Goal: Task Accomplishment & Management: Manage account settings

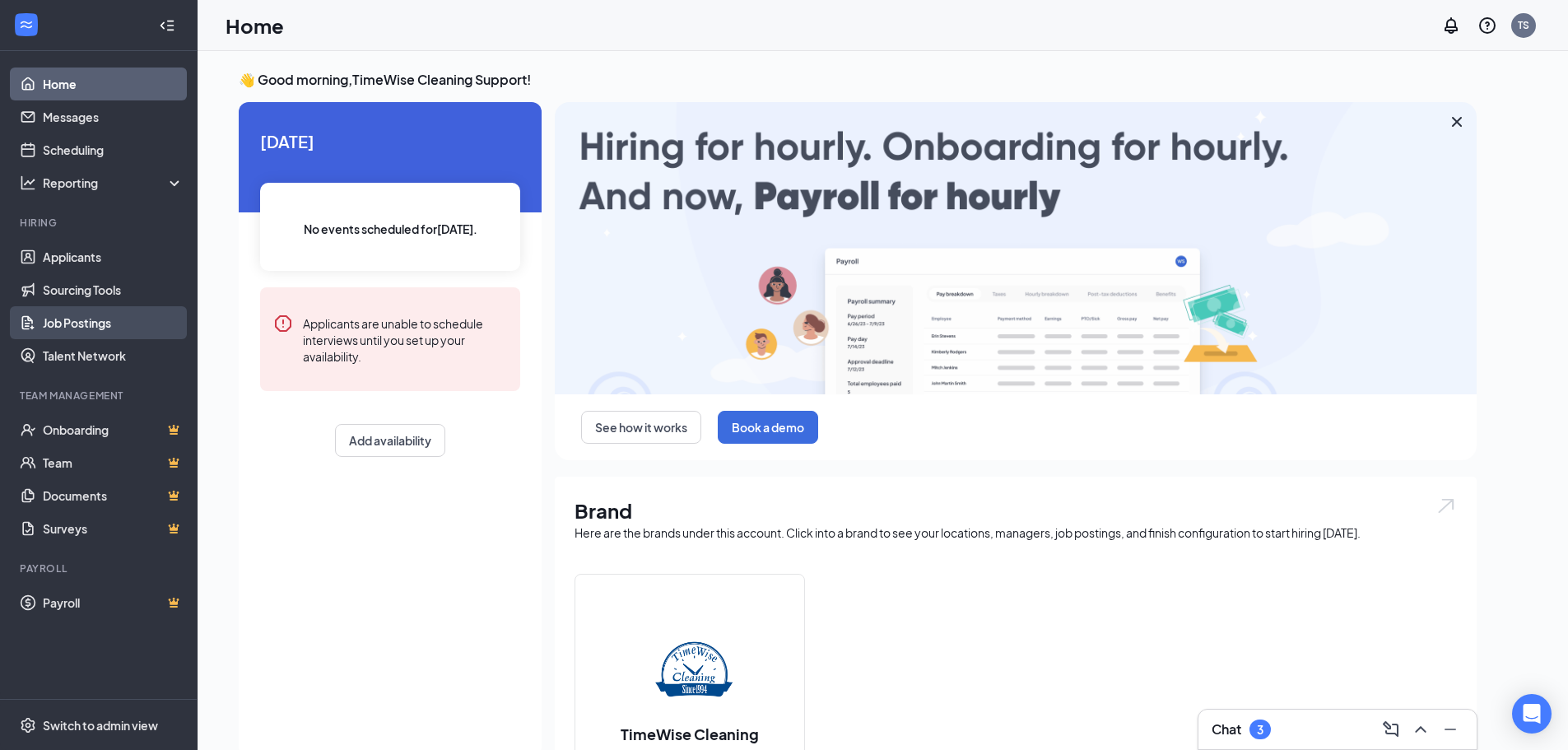
click at [51, 327] on link "Job Postings" at bounding box center [113, 322] width 140 height 33
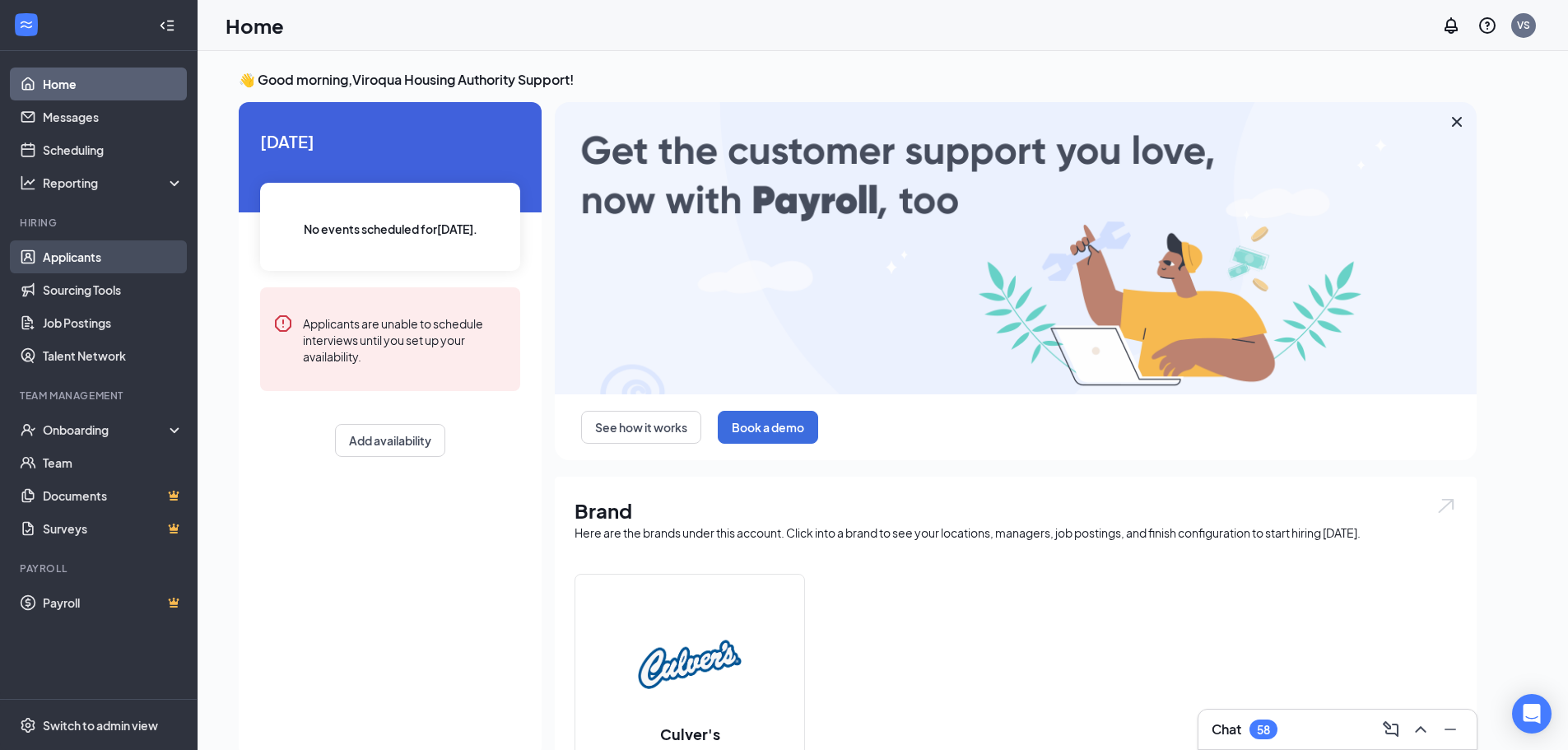
click at [85, 255] on link "Applicants" at bounding box center [113, 257] width 140 height 33
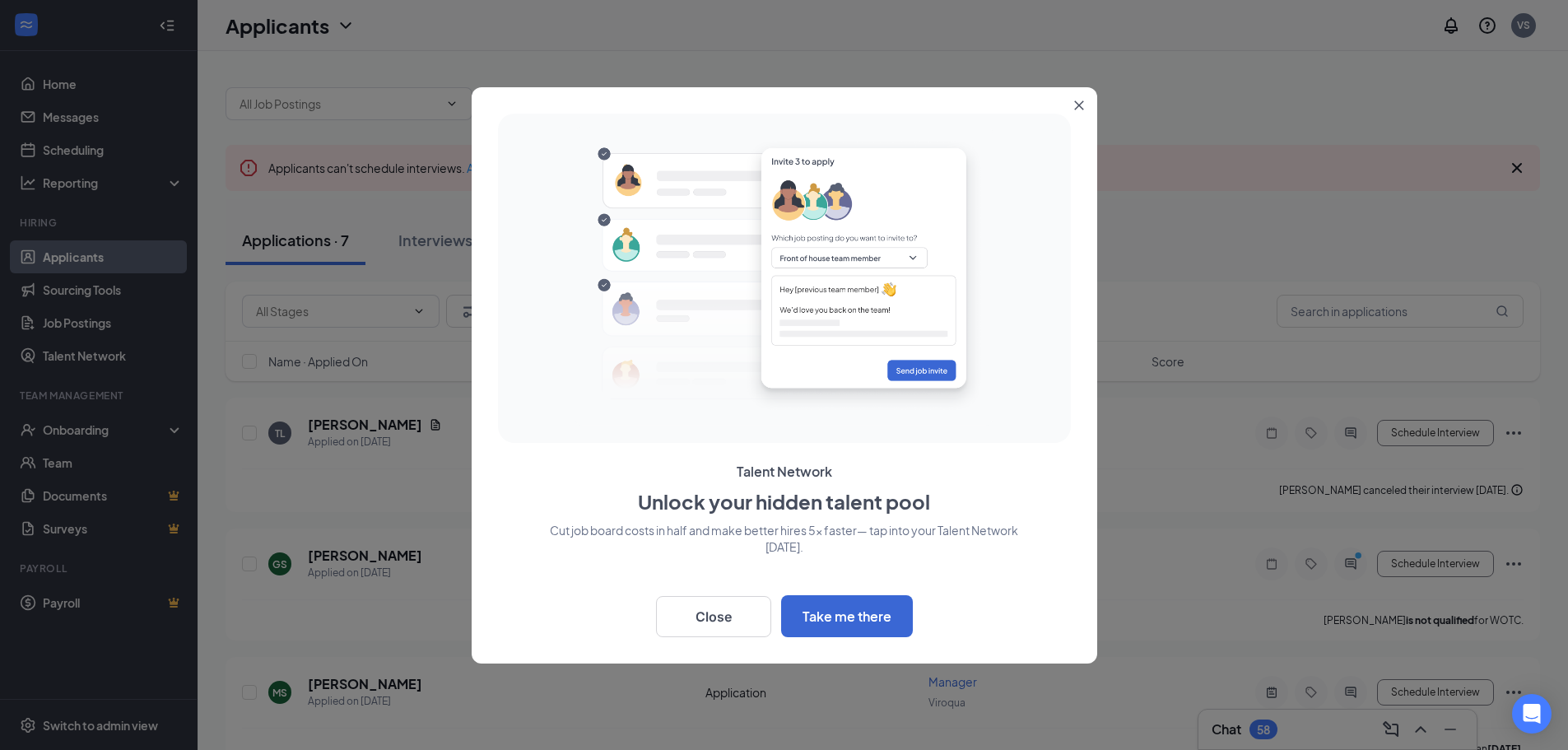
click at [1082, 100] on icon "Close" at bounding box center [1079, 105] width 10 height 10
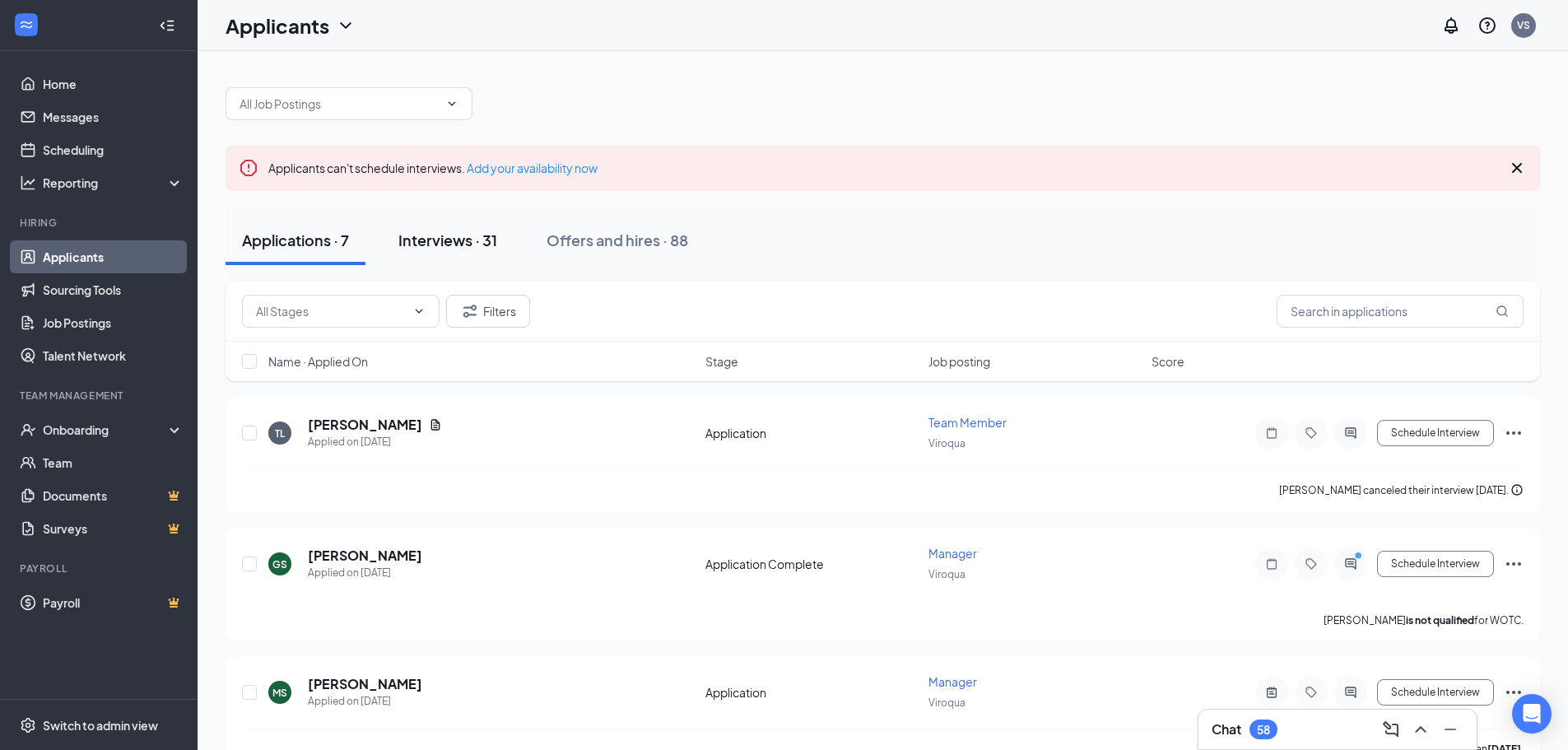
click at [437, 237] on div "Interviews · 31" at bounding box center [448, 240] width 99 height 21
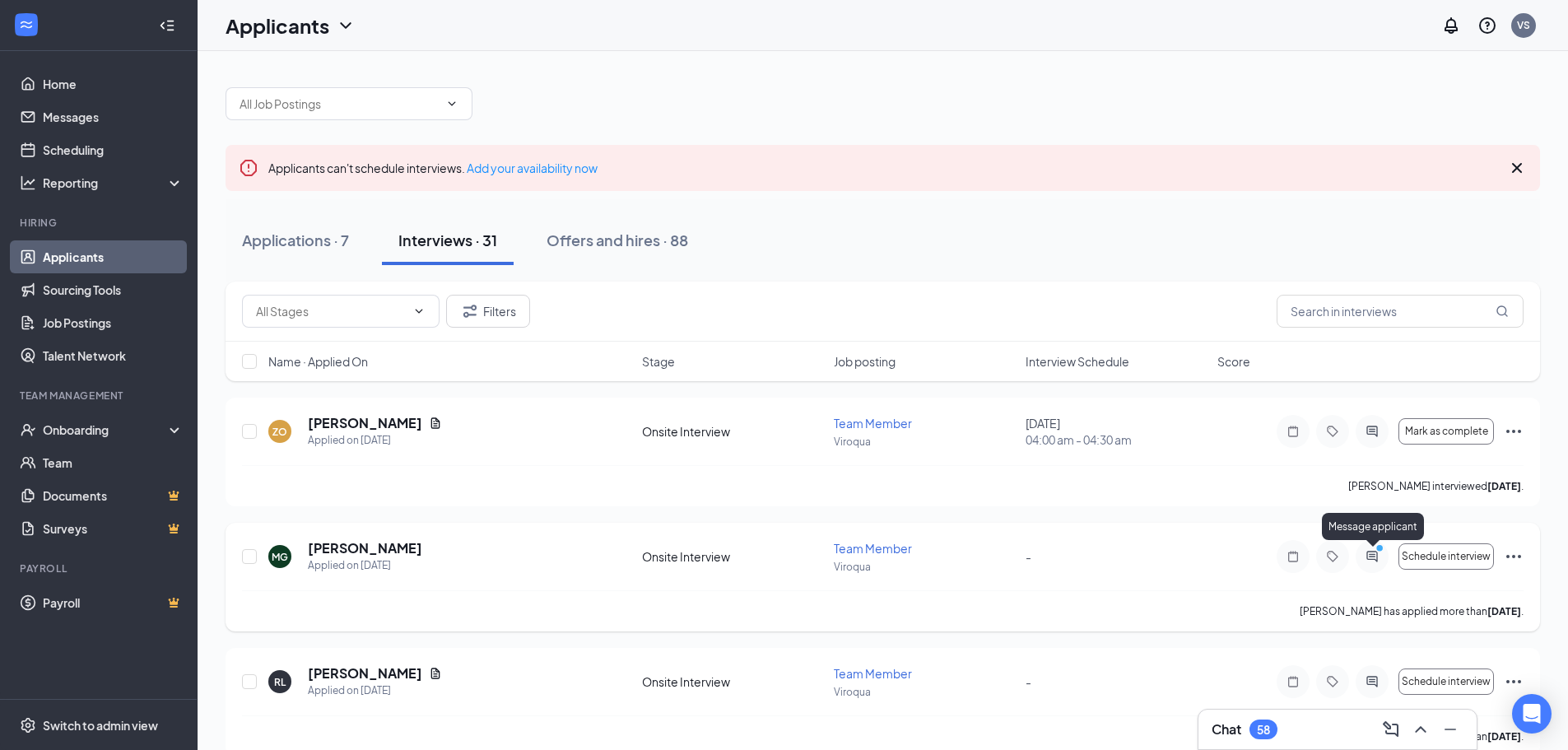
click at [1380, 556] on icon "PrimaryDot" at bounding box center [1382, 550] width 20 height 13
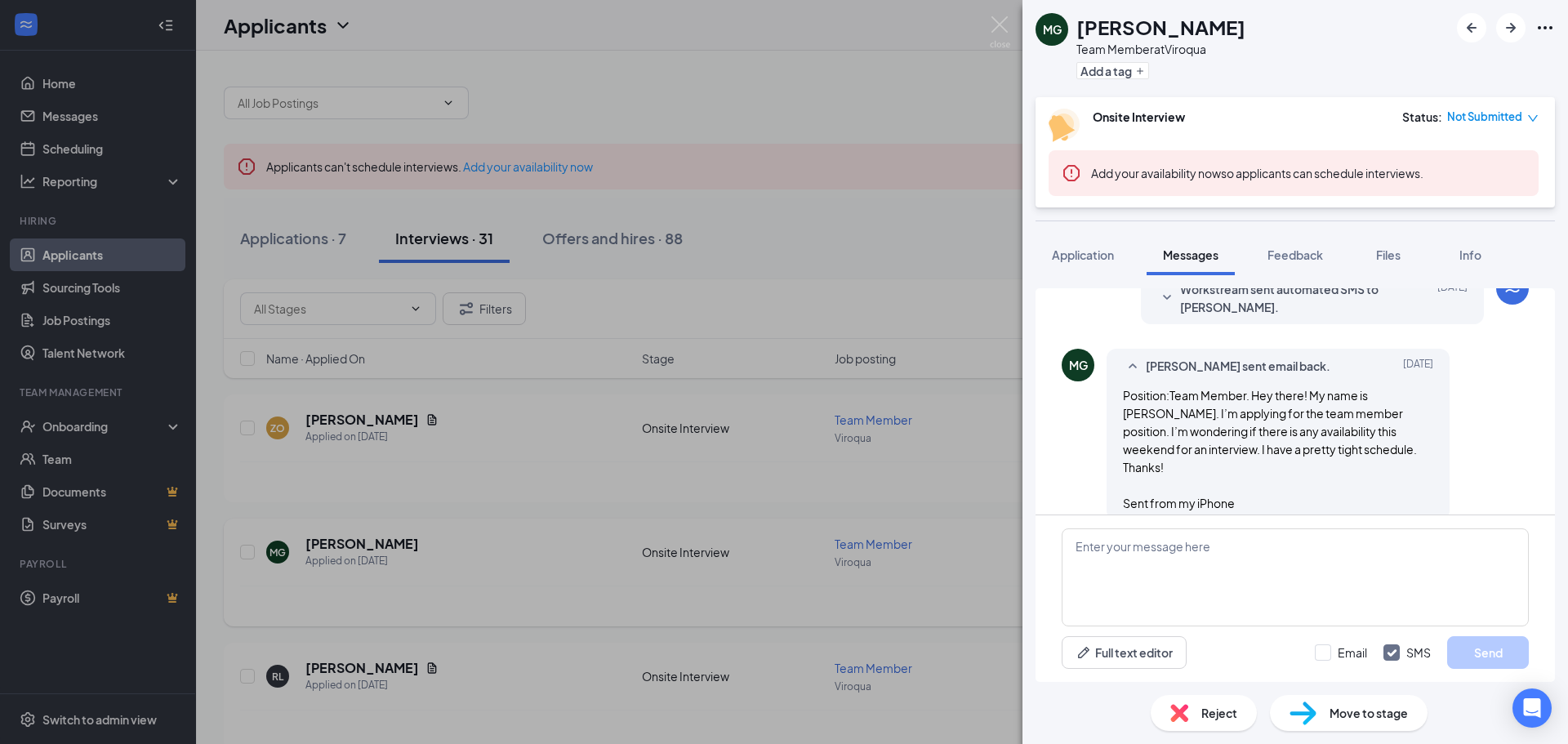
scroll to position [548, 0]
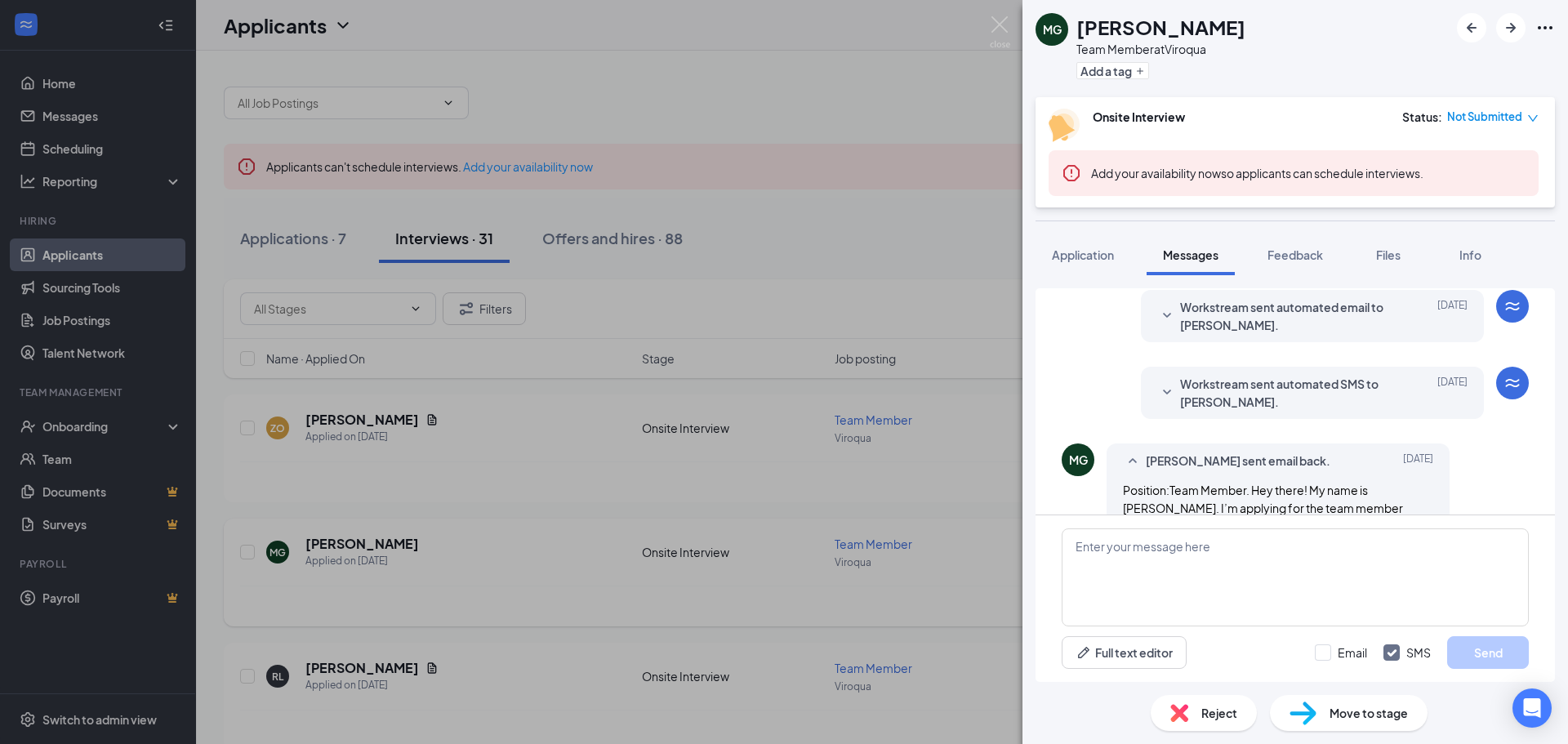
scroll to position [385, 0]
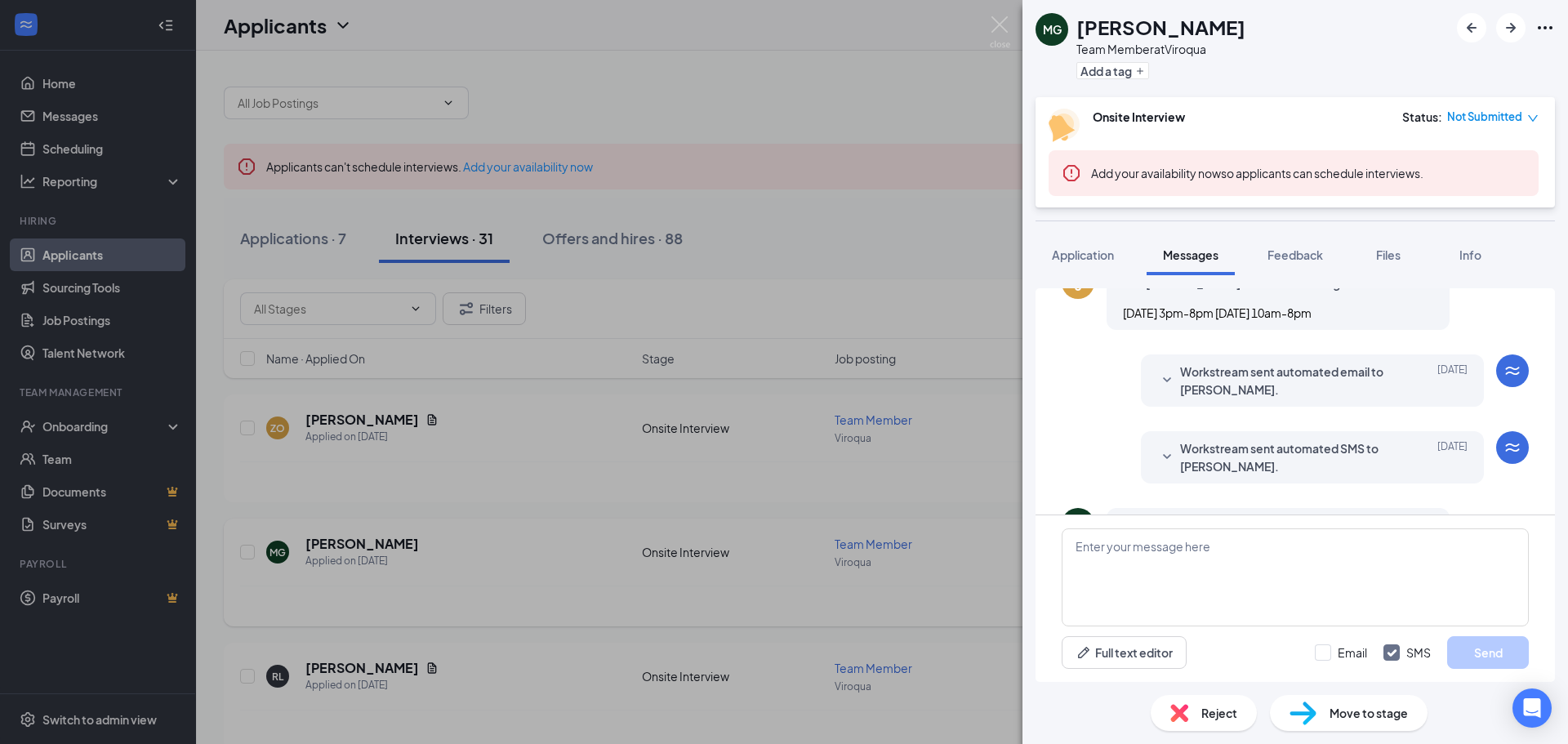
click at [1284, 448] on span "Workstream sent automated SMS to Max Gil." at bounding box center [1287, 457] width 214 height 36
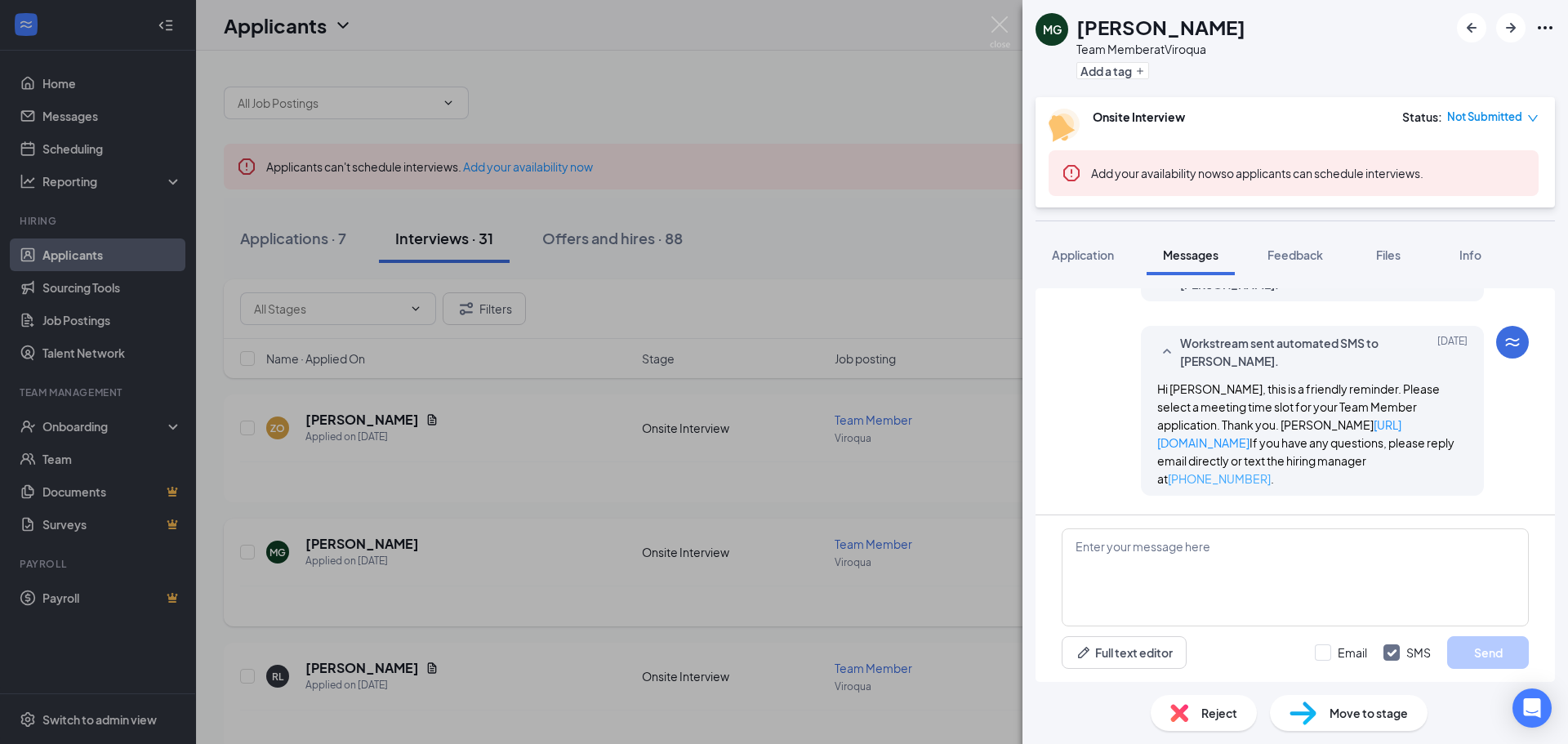
scroll to position [548, 0]
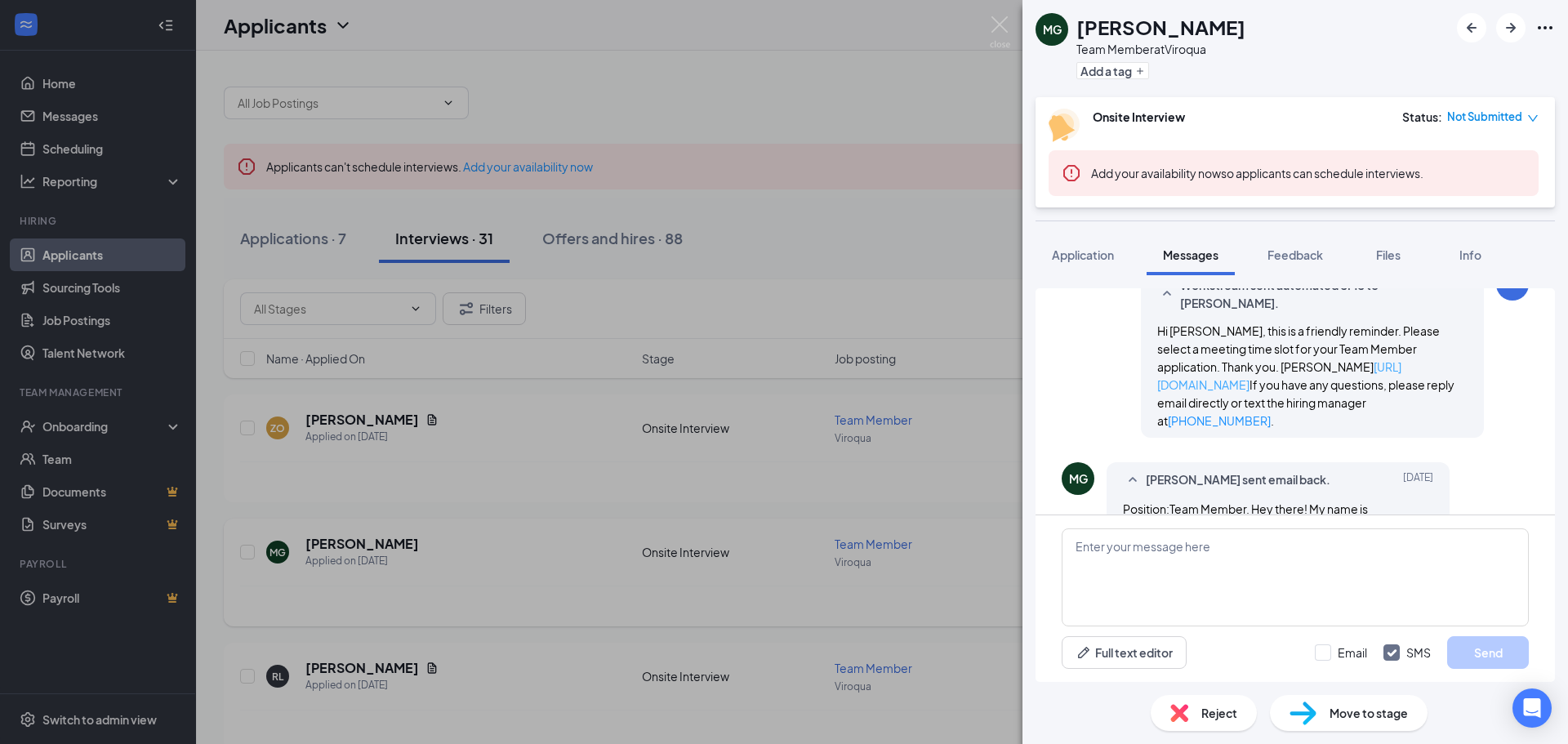
click at [1330, 368] on link "https://l.wrkstrm.us/Vc8pnjL9M" at bounding box center [1279, 375] width 244 height 32
click at [114, 167] on div "MG Max Gil Team Member at Viroqua Add a tag Onsite Interview Status : Not Submi…" at bounding box center [784, 372] width 1568 height 744
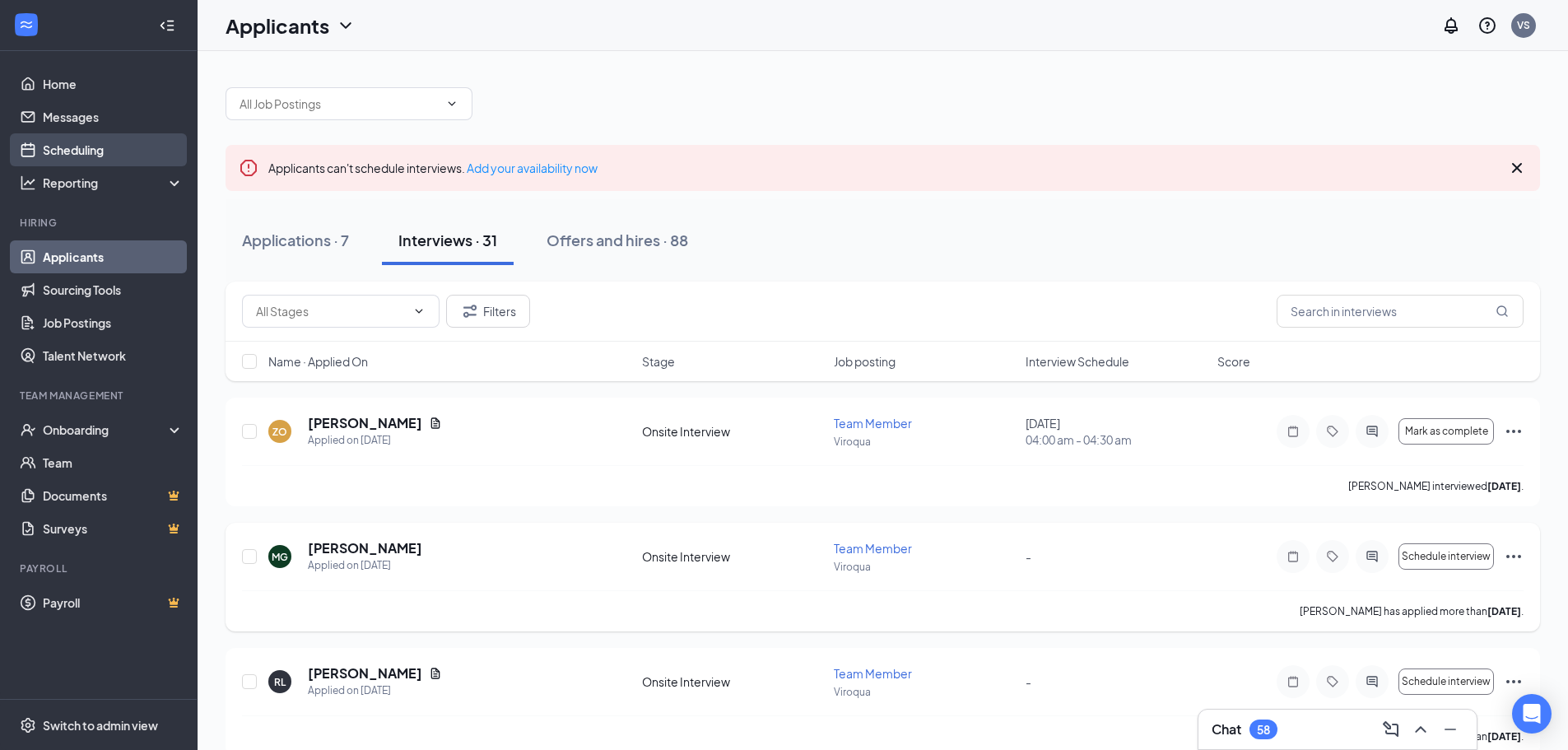
click at [87, 152] on link "Scheduling" at bounding box center [113, 150] width 140 height 33
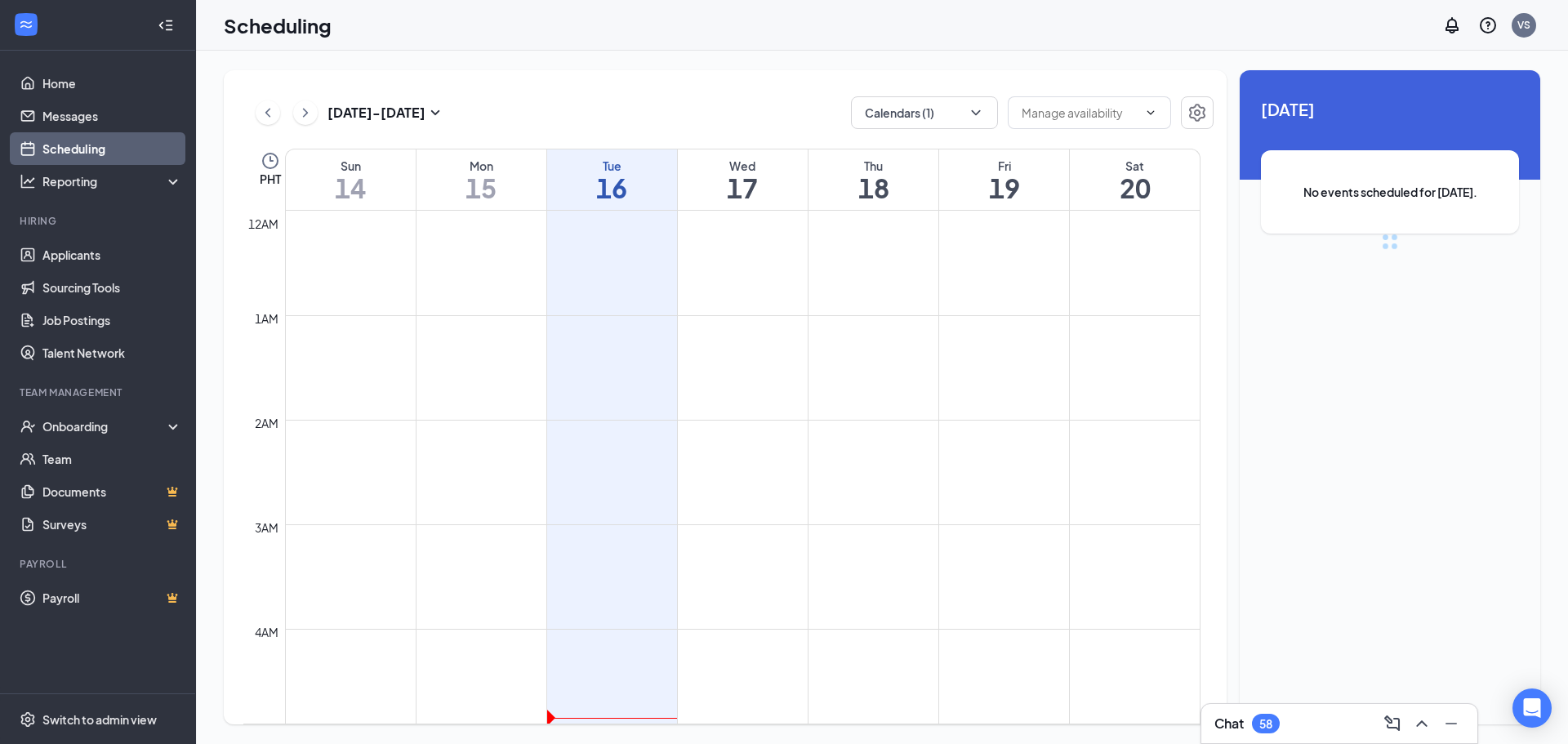
scroll to position [803, 0]
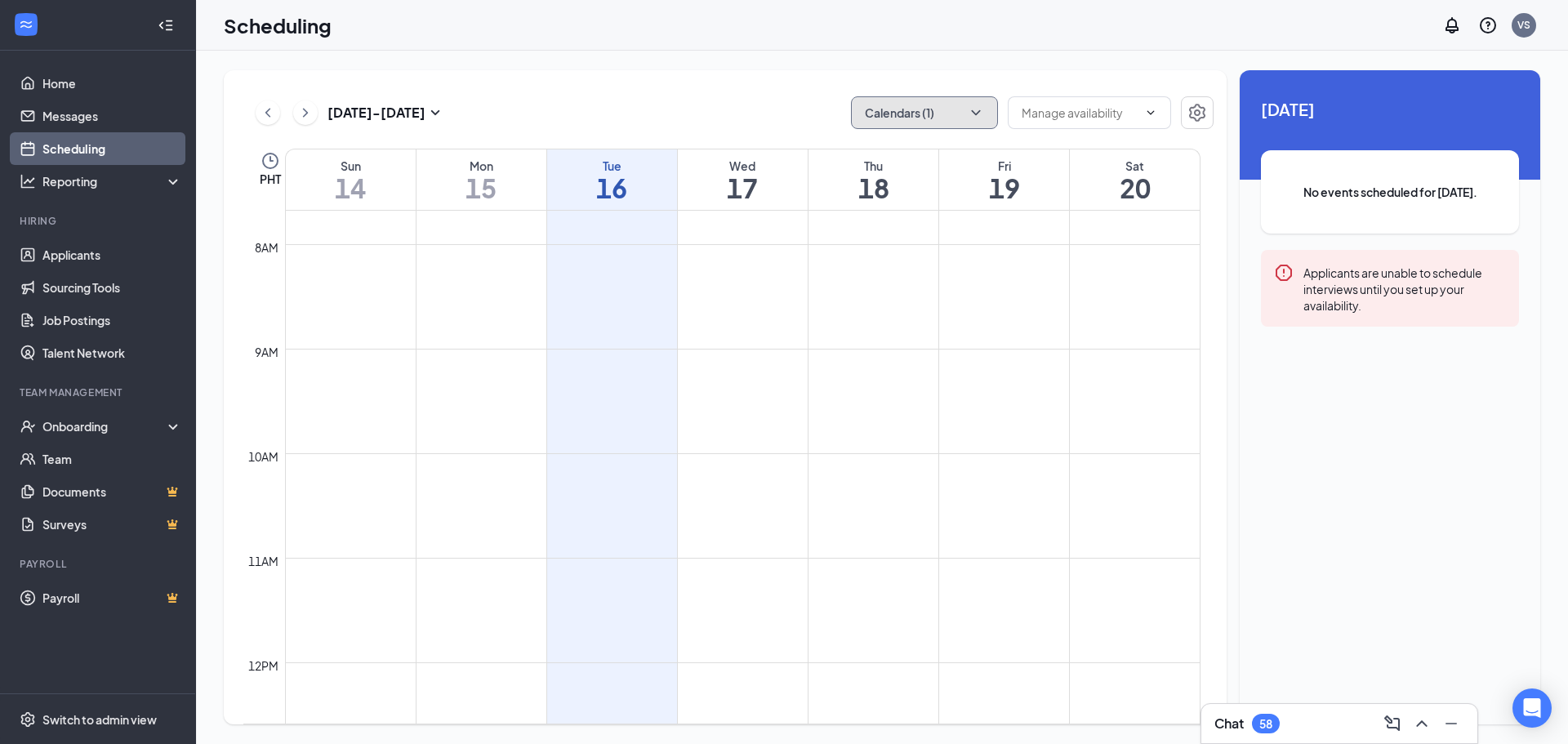
click at [903, 109] on button "Calendars (1)" at bounding box center [924, 112] width 147 height 32
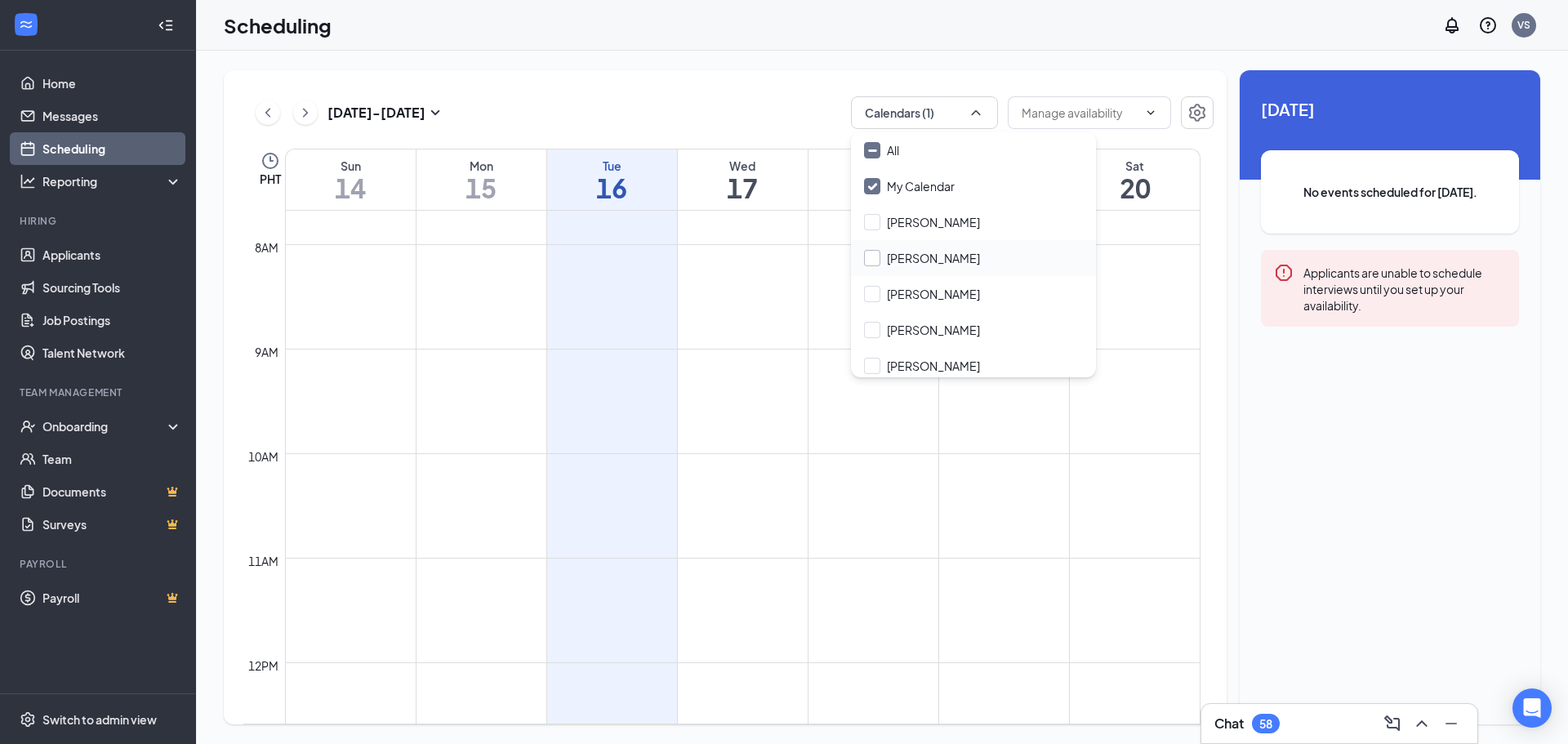
click at [876, 260] on input "Devon Buman" at bounding box center [922, 258] width 116 height 17
checkbox input "true"
click at [871, 187] on input "My Calendar" at bounding box center [909, 187] width 90 height 17
checkbox input "false"
click at [799, 95] on div "Sep 14 - Sep 20 Calendars (1) PHT Sun 14 Mon 15 Tue 16 Wed 17 Thu 18 Fri 19 Sat…" at bounding box center [725, 397] width 1002 height 654
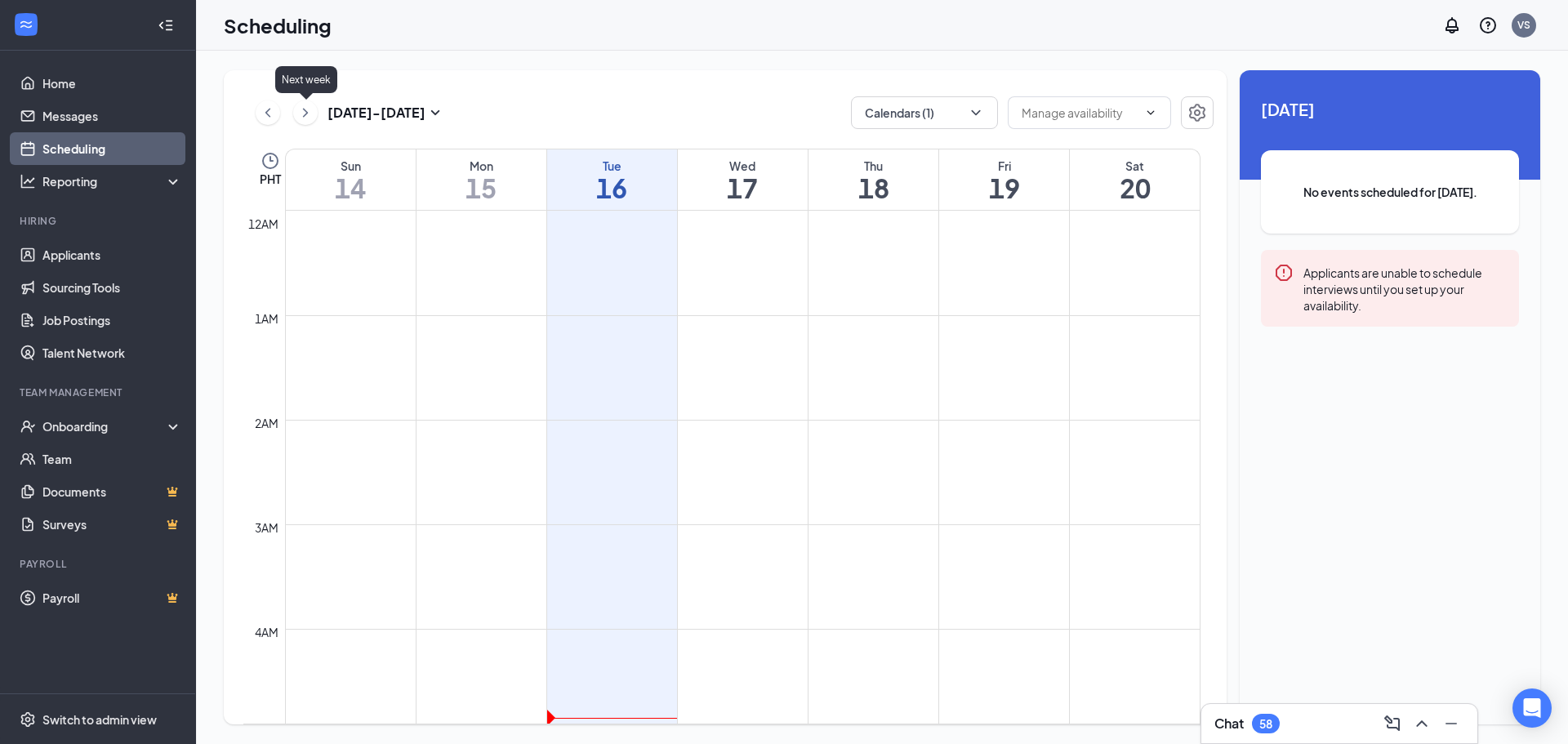
click at [305, 106] on icon "ChevronRight" at bounding box center [306, 113] width 17 height 20
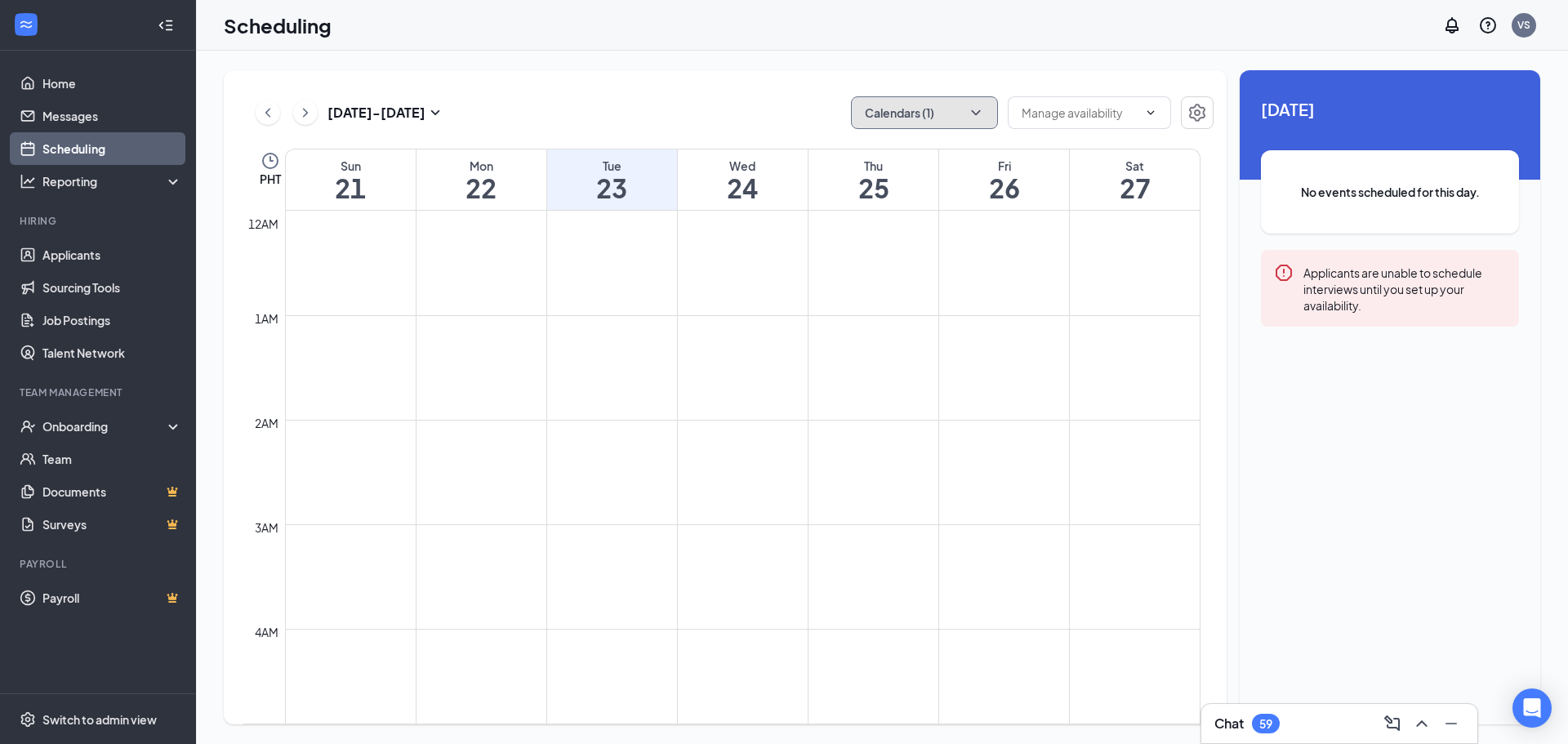
click at [920, 114] on button "Calendars (1)" at bounding box center [924, 112] width 147 height 32
click at [664, 81] on div "Sep 21 - Sep 27 Calendars (1) PHT Sun 21 Mon 22 Tue 23 Wed 24 Thu 25 Fri 26 Sat…" at bounding box center [725, 397] width 1002 height 654
click at [259, 121] on button at bounding box center [268, 113] width 25 height 25
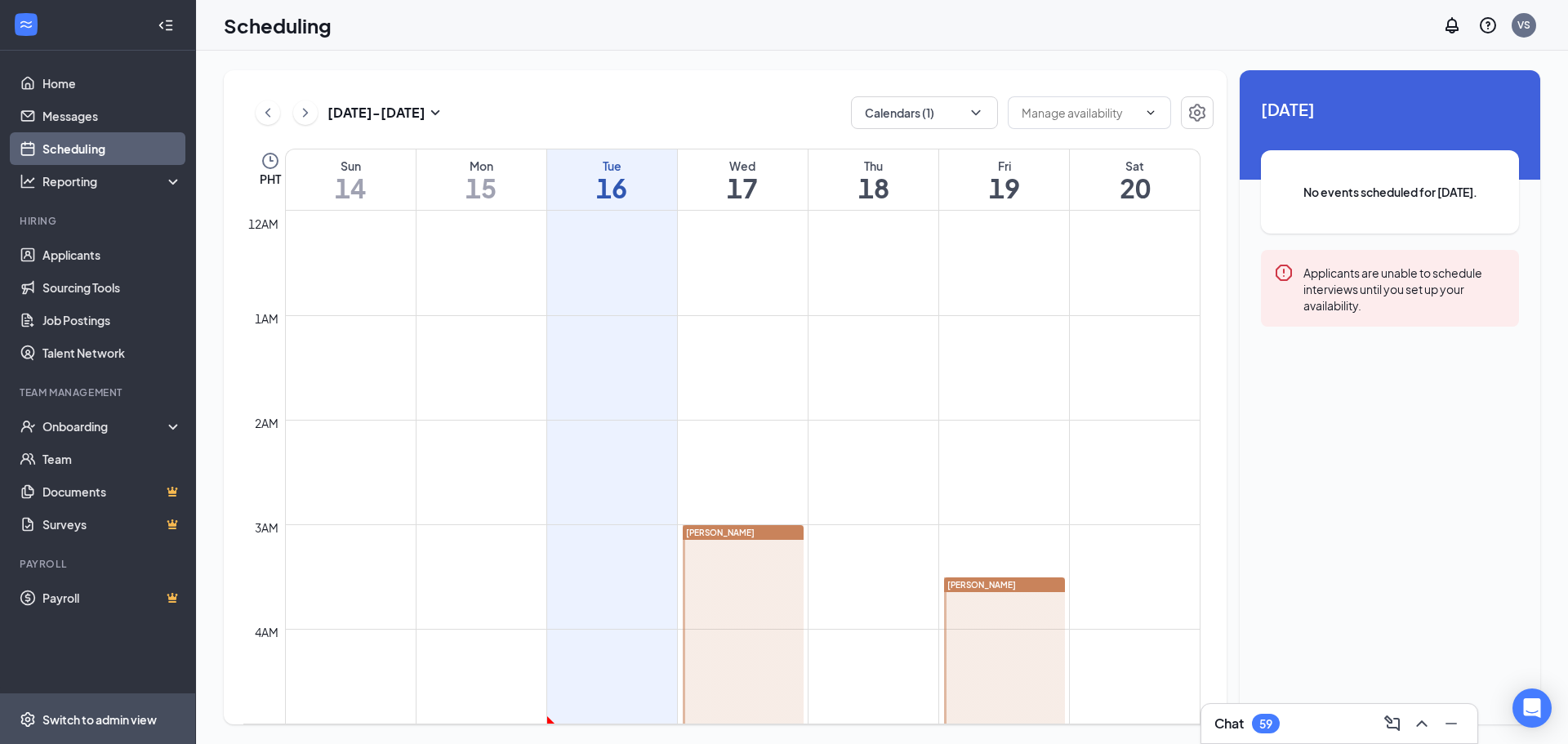
click at [99, 718] on div "Switch to admin view" at bounding box center [100, 720] width 114 height 17
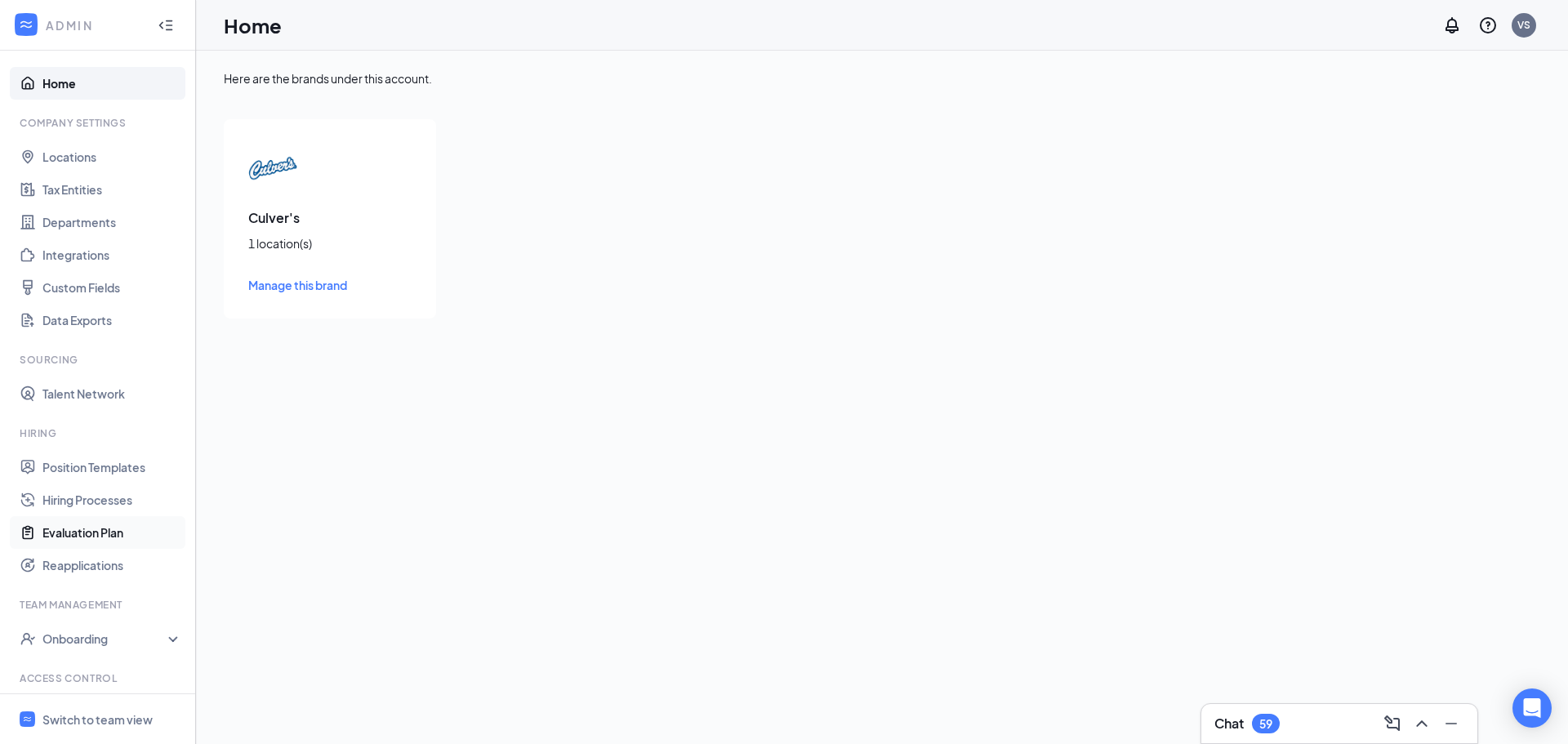
click at [80, 529] on link "Evaluation Plan" at bounding box center [112, 532] width 139 height 32
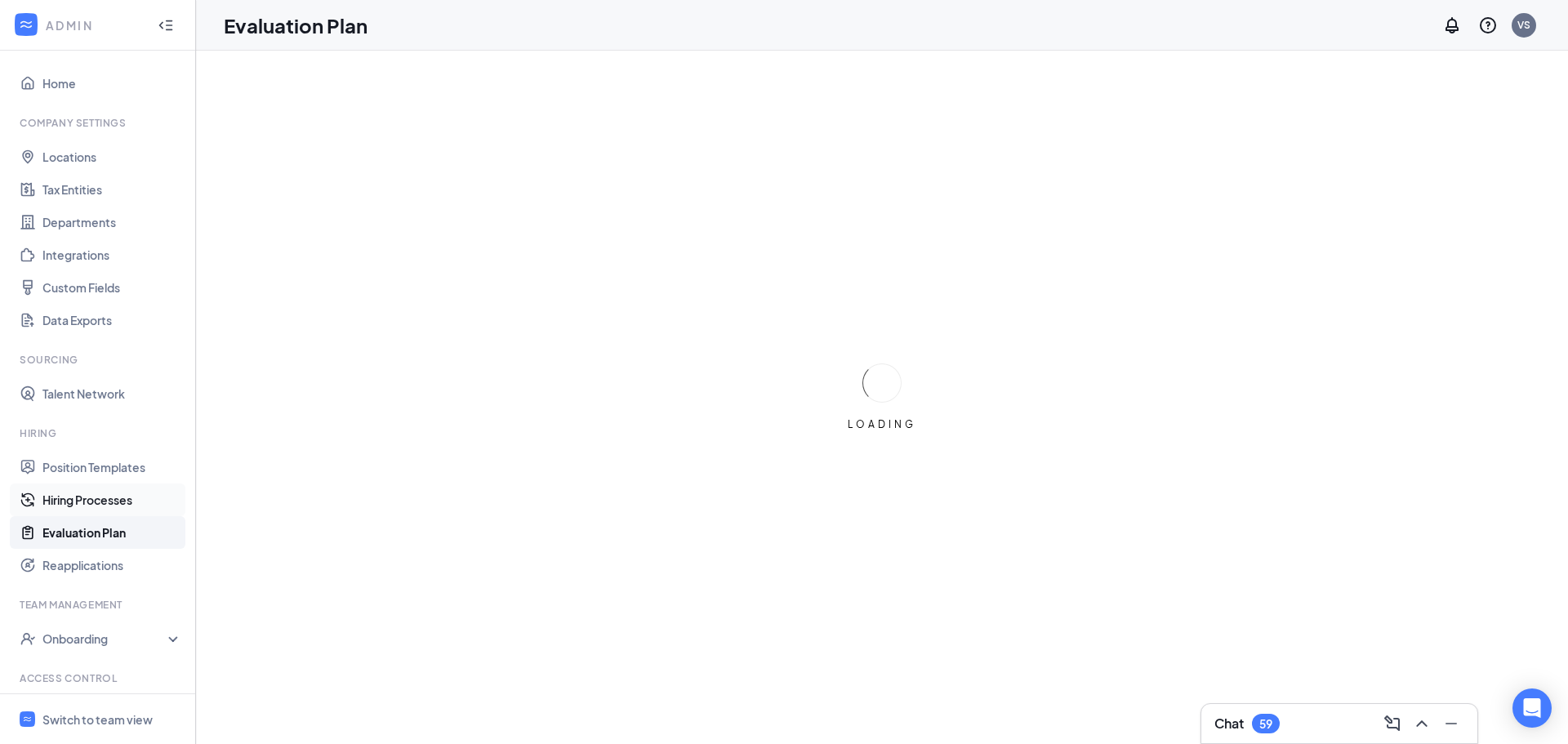
click at [84, 505] on link "Hiring Processes" at bounding box center [112, 499] width 139 height 32
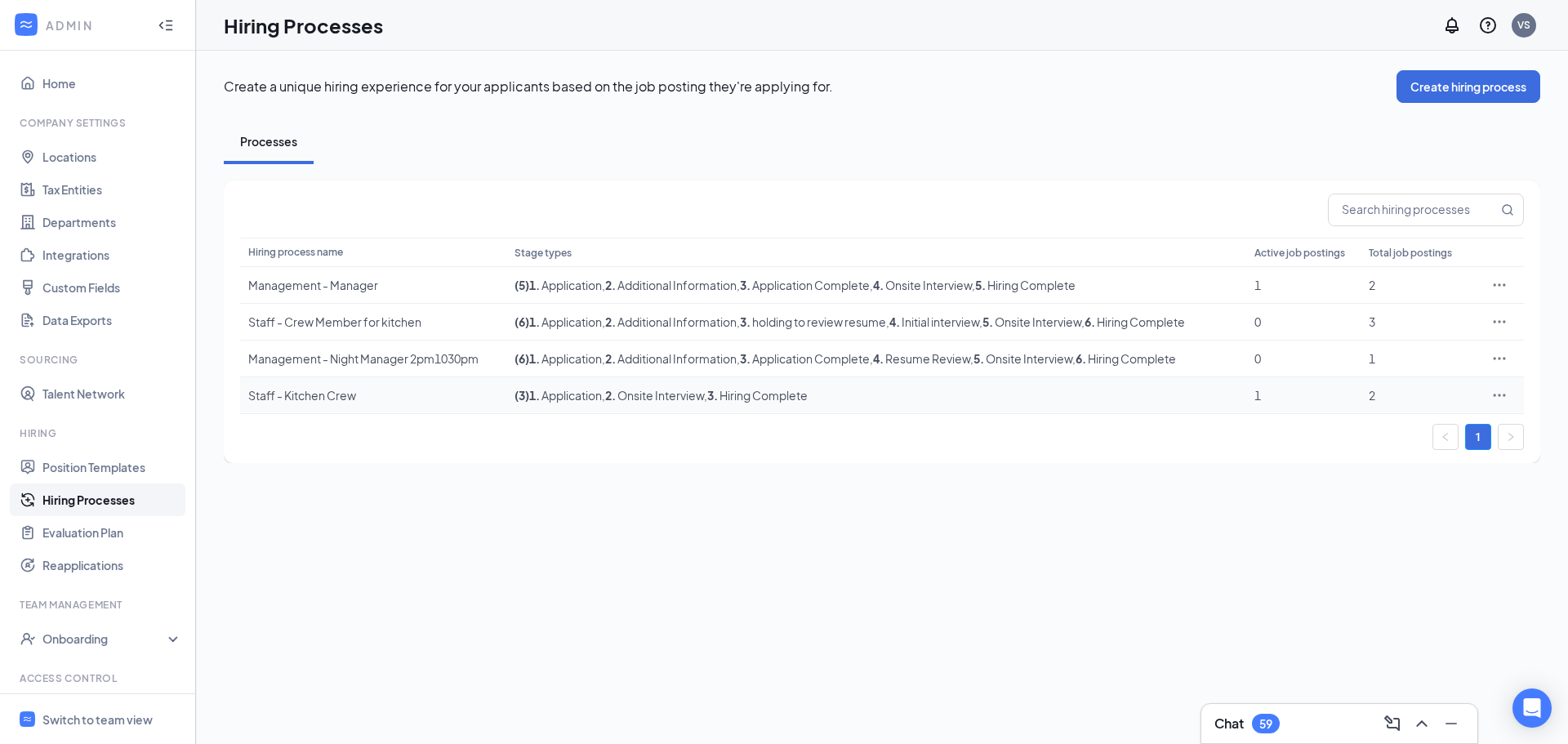
click at [313, 402] on div "Staff - Kitchen Crew" at bounding box center [372, 396] width 250 height 17
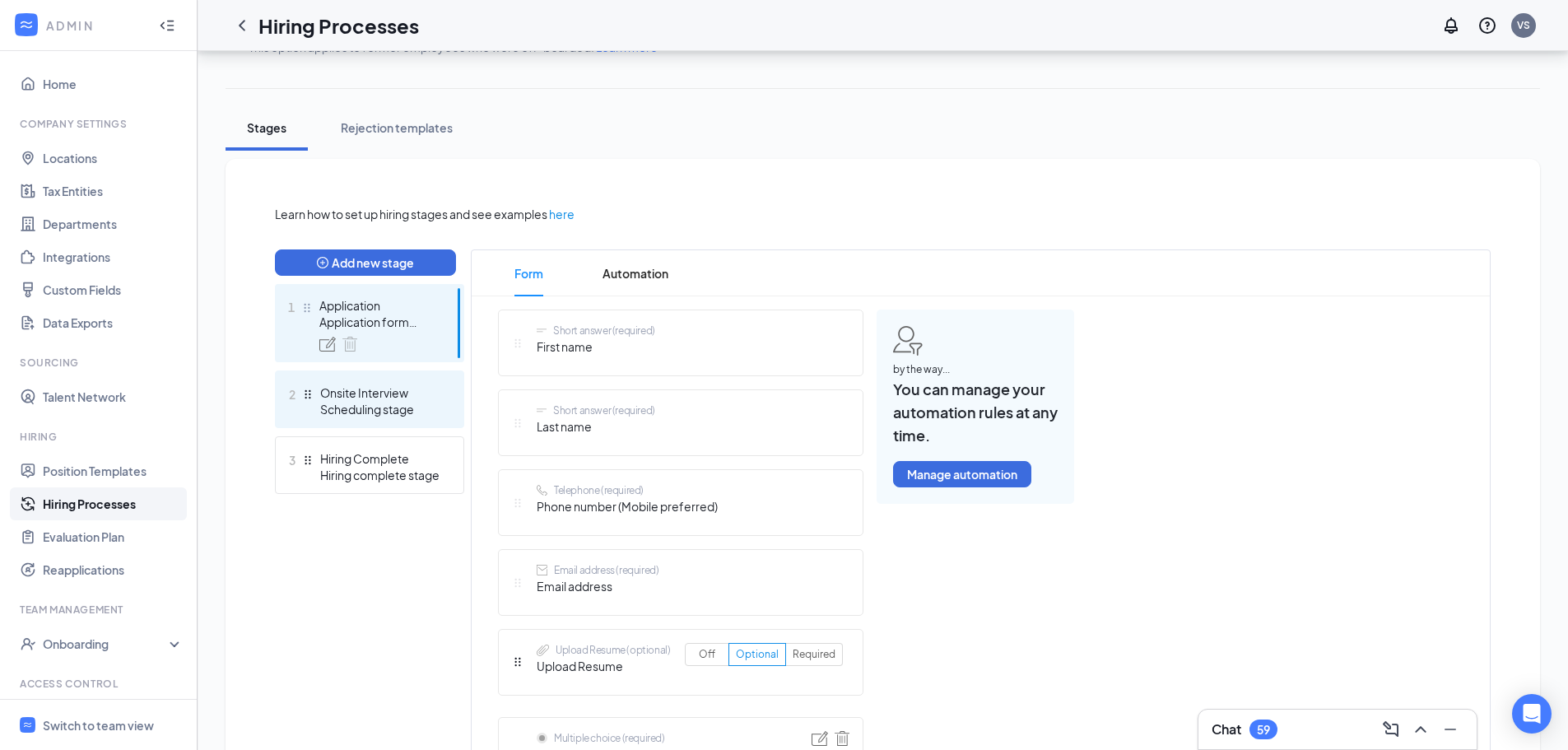
scroll to position [247, 0]
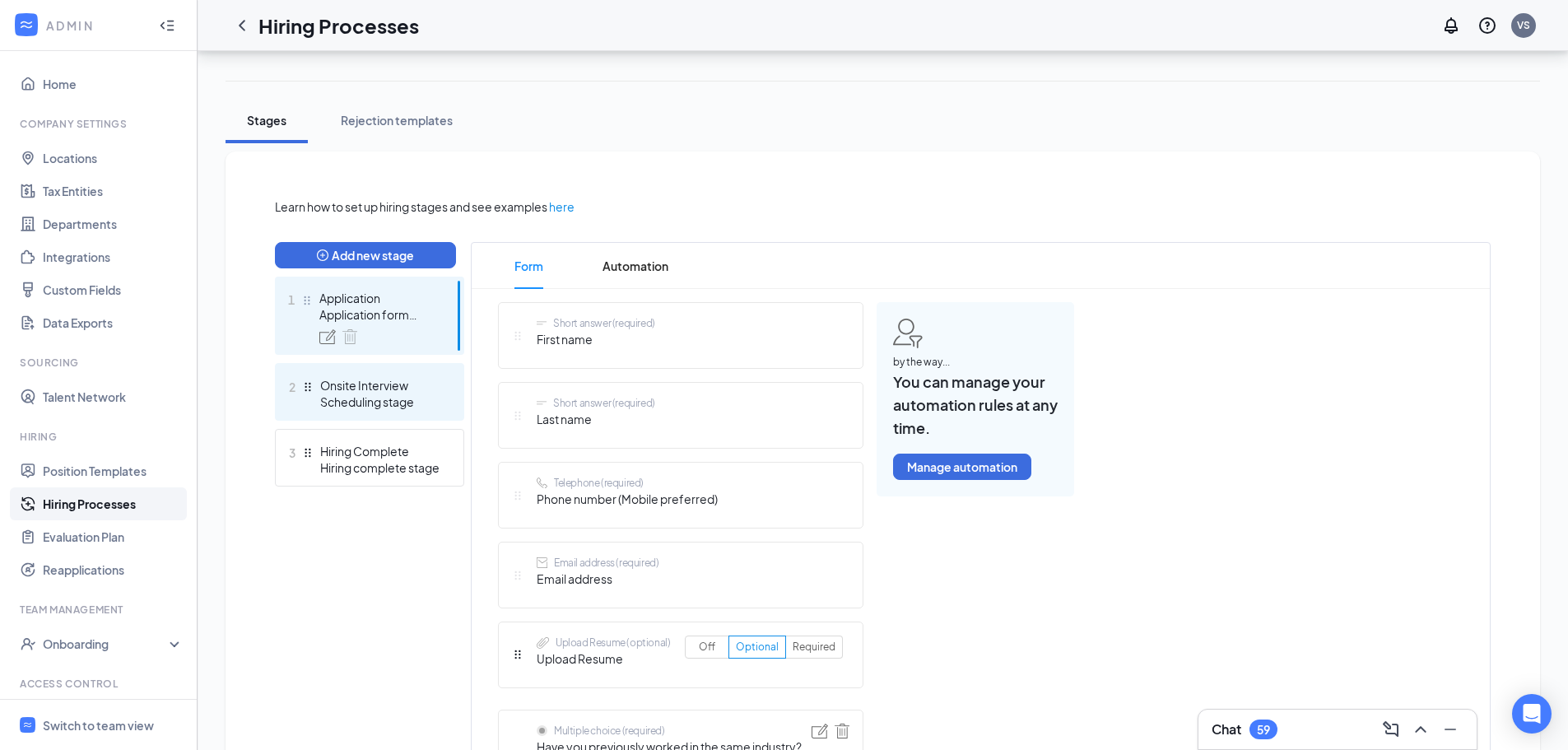
click at [351, 405] on div "Scheduling stage" at bounding box center [380, 402] width 120 height 17
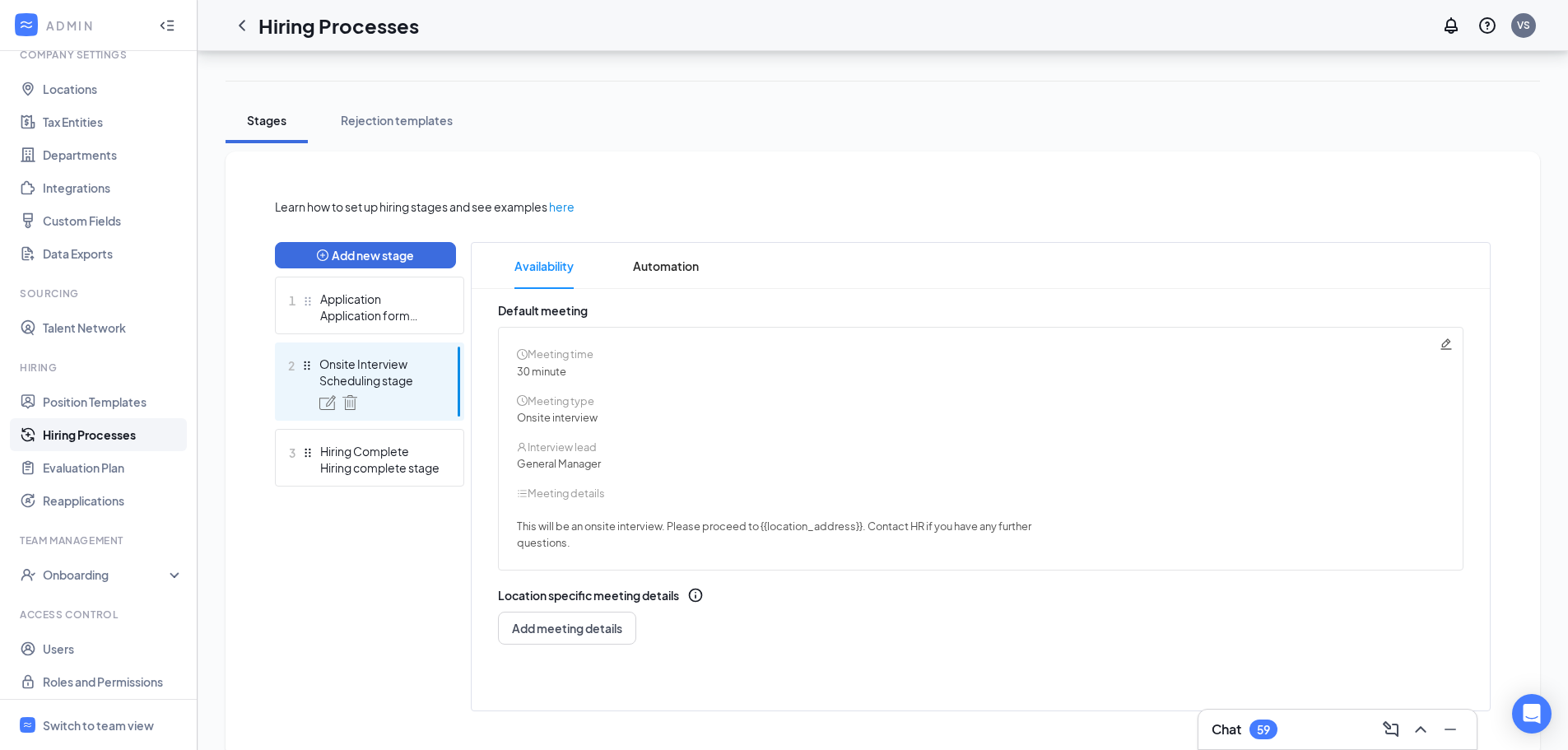
scroll to position [75, 0]
click at [79, 639] on link "Users" at bounding box center [113, 643] width 140 height 33
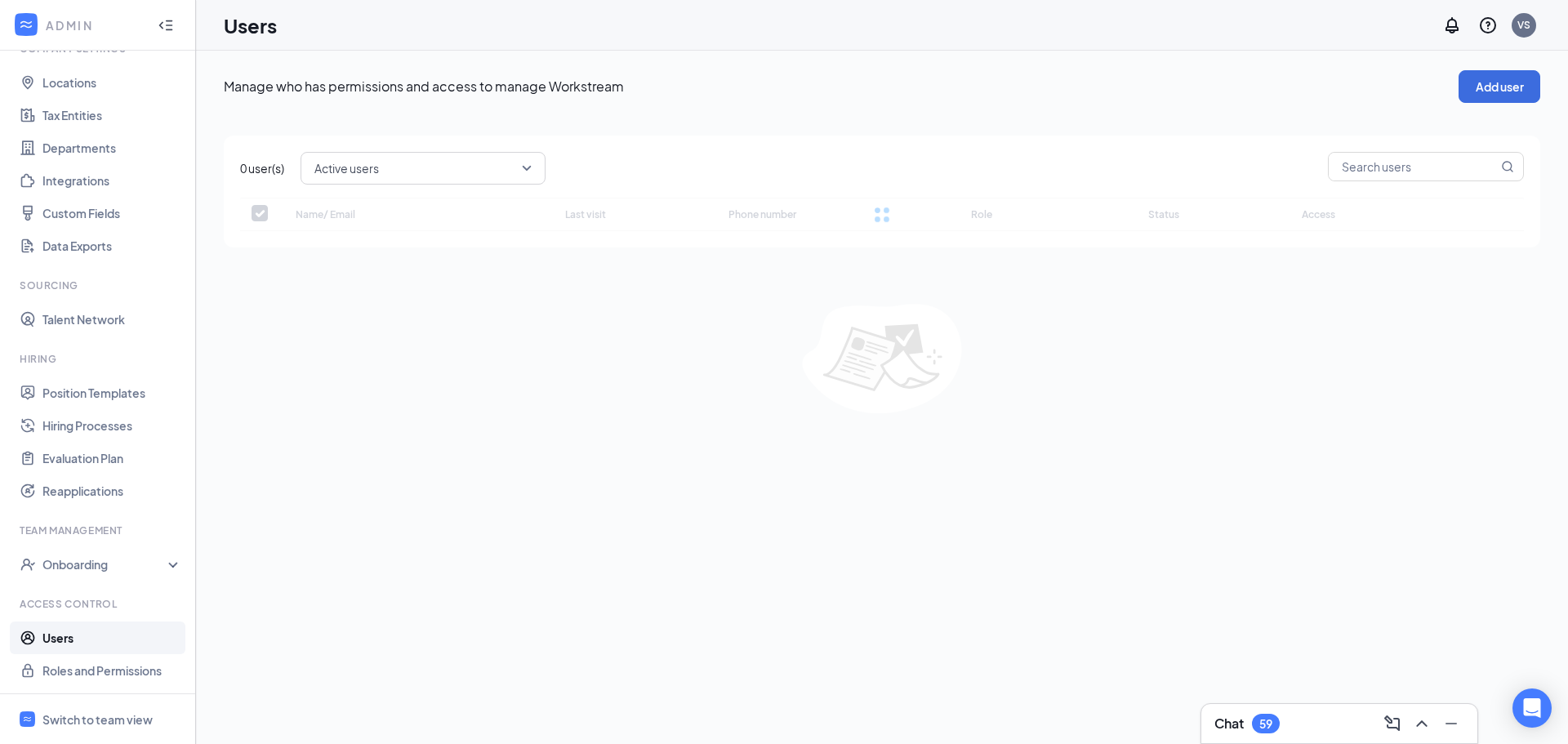
checkbox input "false"
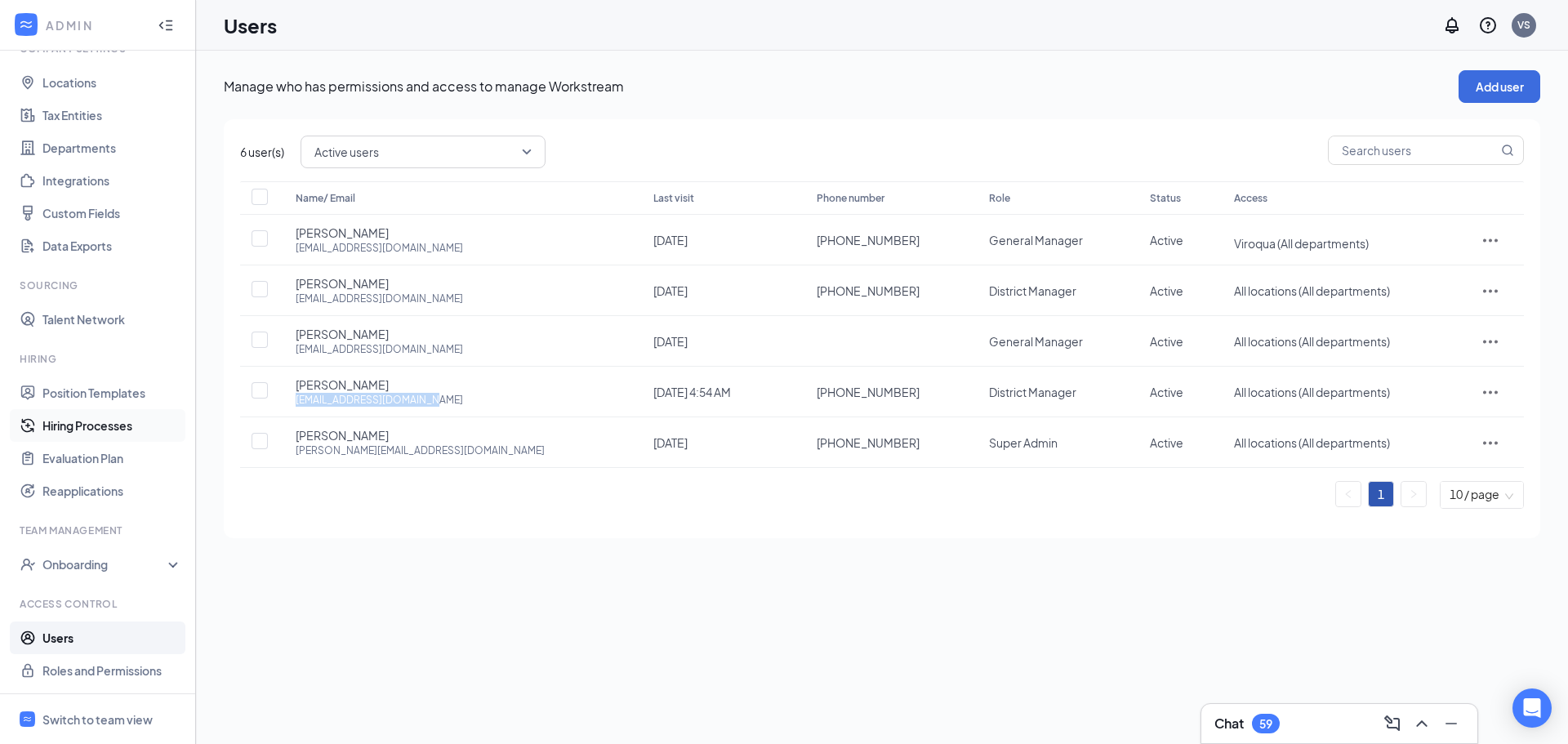
click at [71, 430] on link "Hiring Processes" at bounding box center [112, 425] width 139 height 32
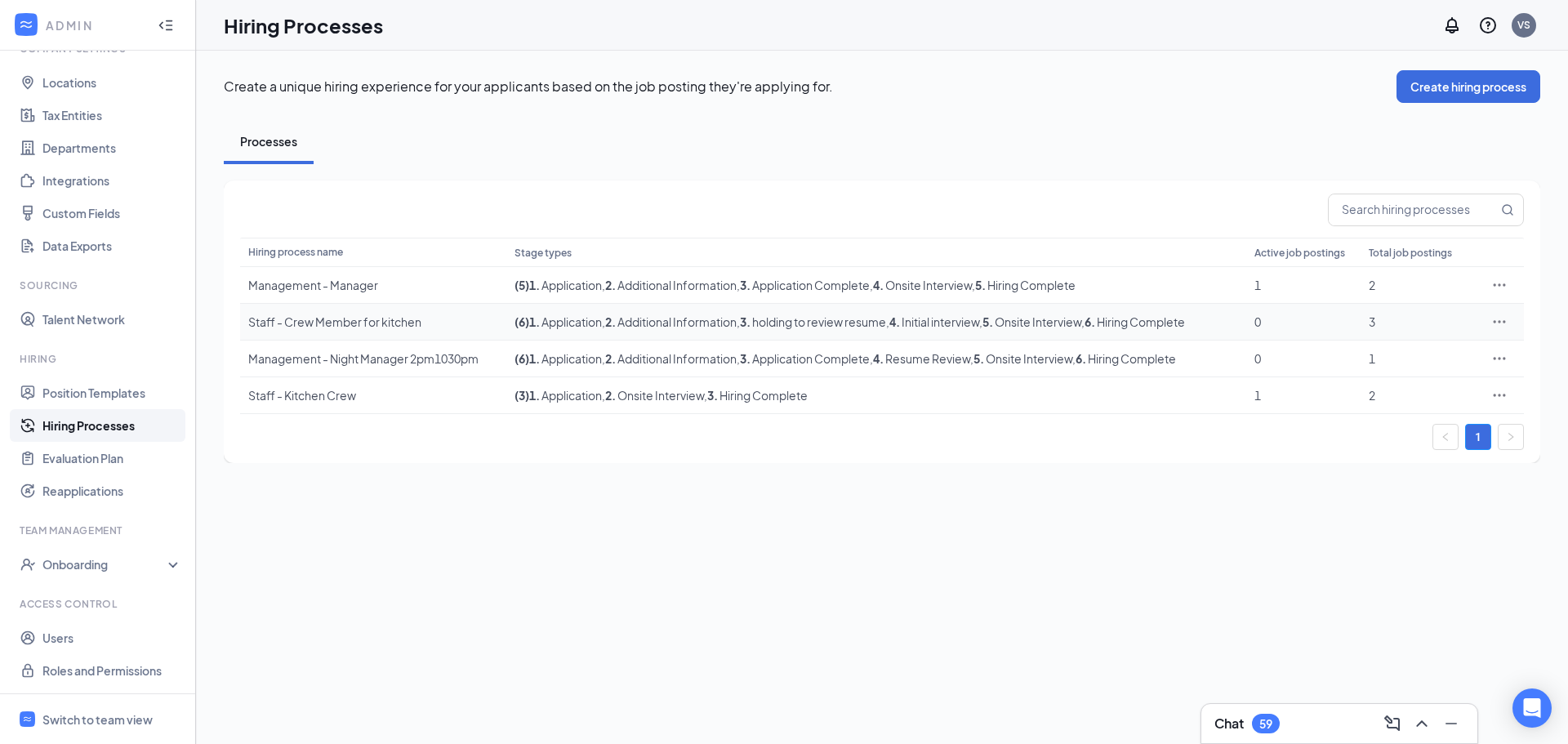
click at [327, 325] on div "Staff - Crew Member for kitchen" at bounding box center [372, 322] width 250 height 17
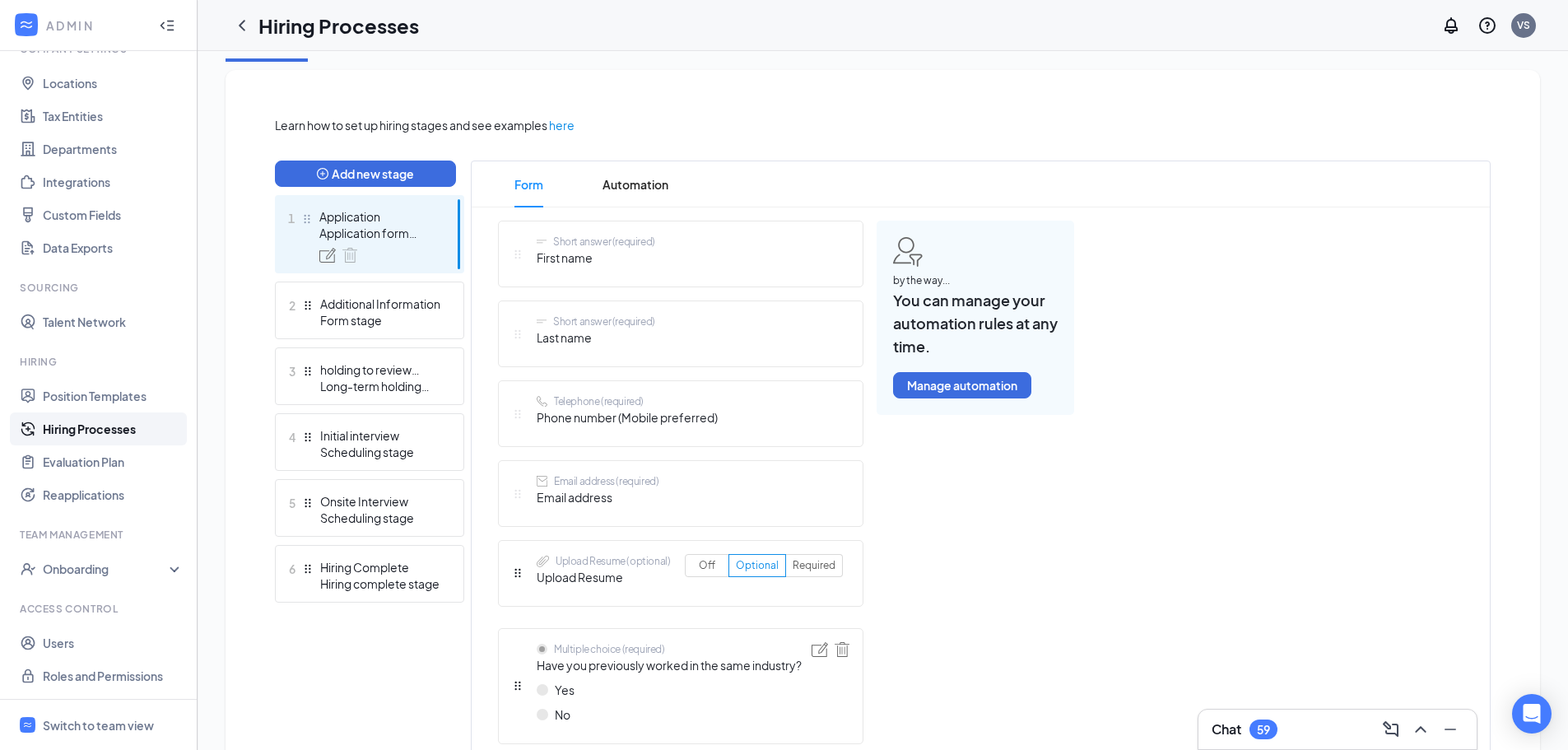
scroll to position [329, 0]
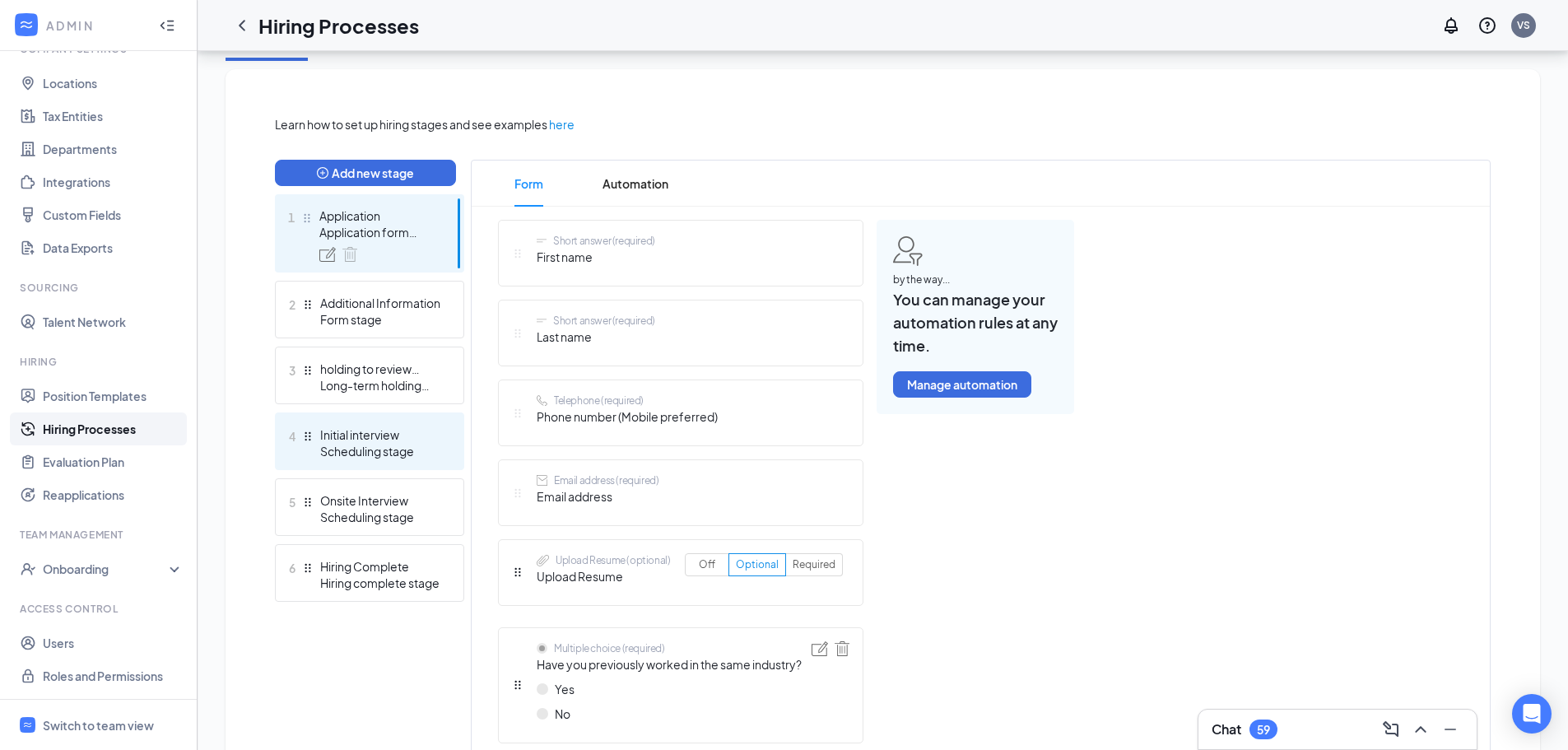
click at [344, 443] on div "Scheduling stage" at bounding box center [380, 452] width 120 height 17
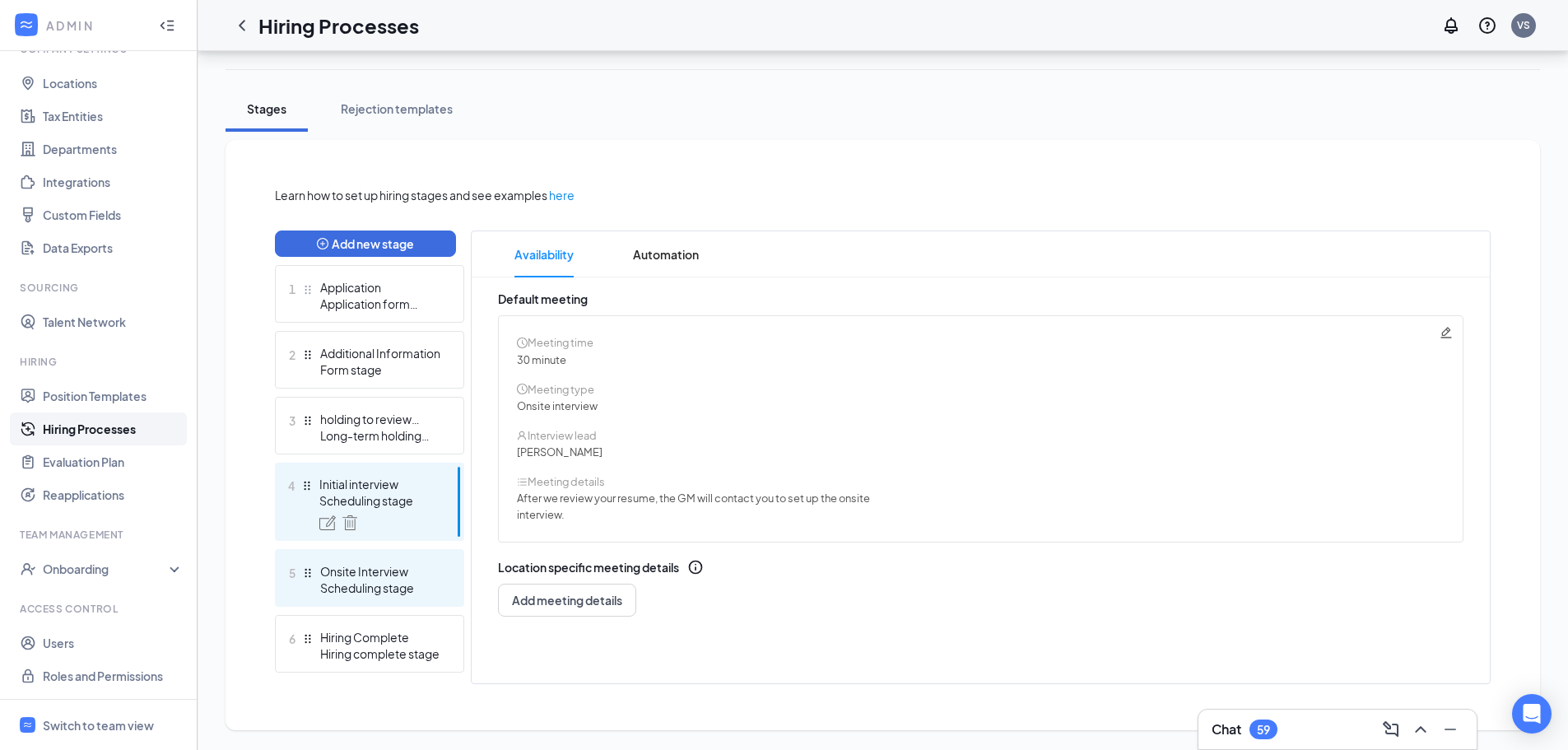
click at [345, 579] on div "Scheduling stage" at bounding box center [380, 588] width 120 height 17
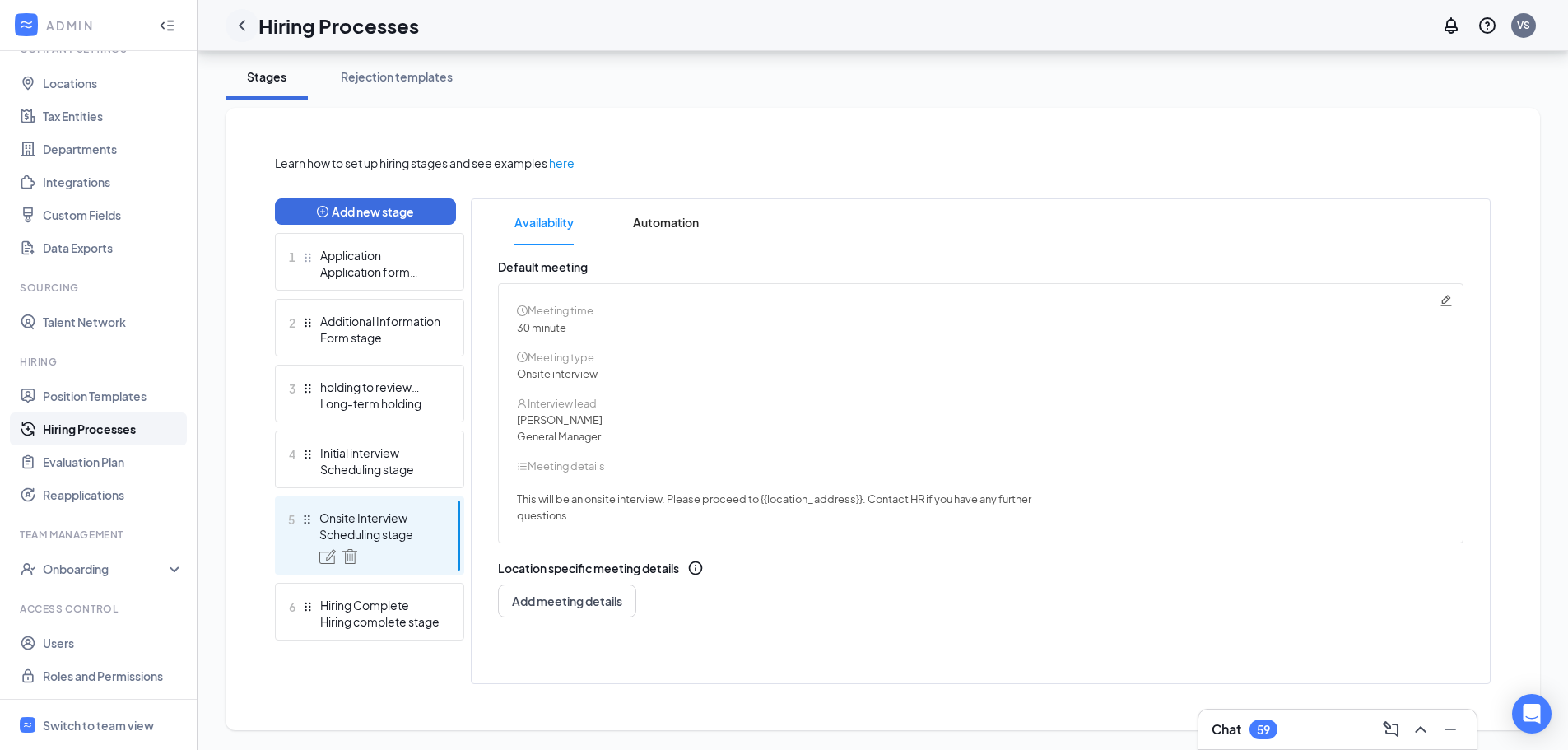
click at [244, 31] on icon "ChevronLeft" at bounding box center [242, 26] width 20 height 20
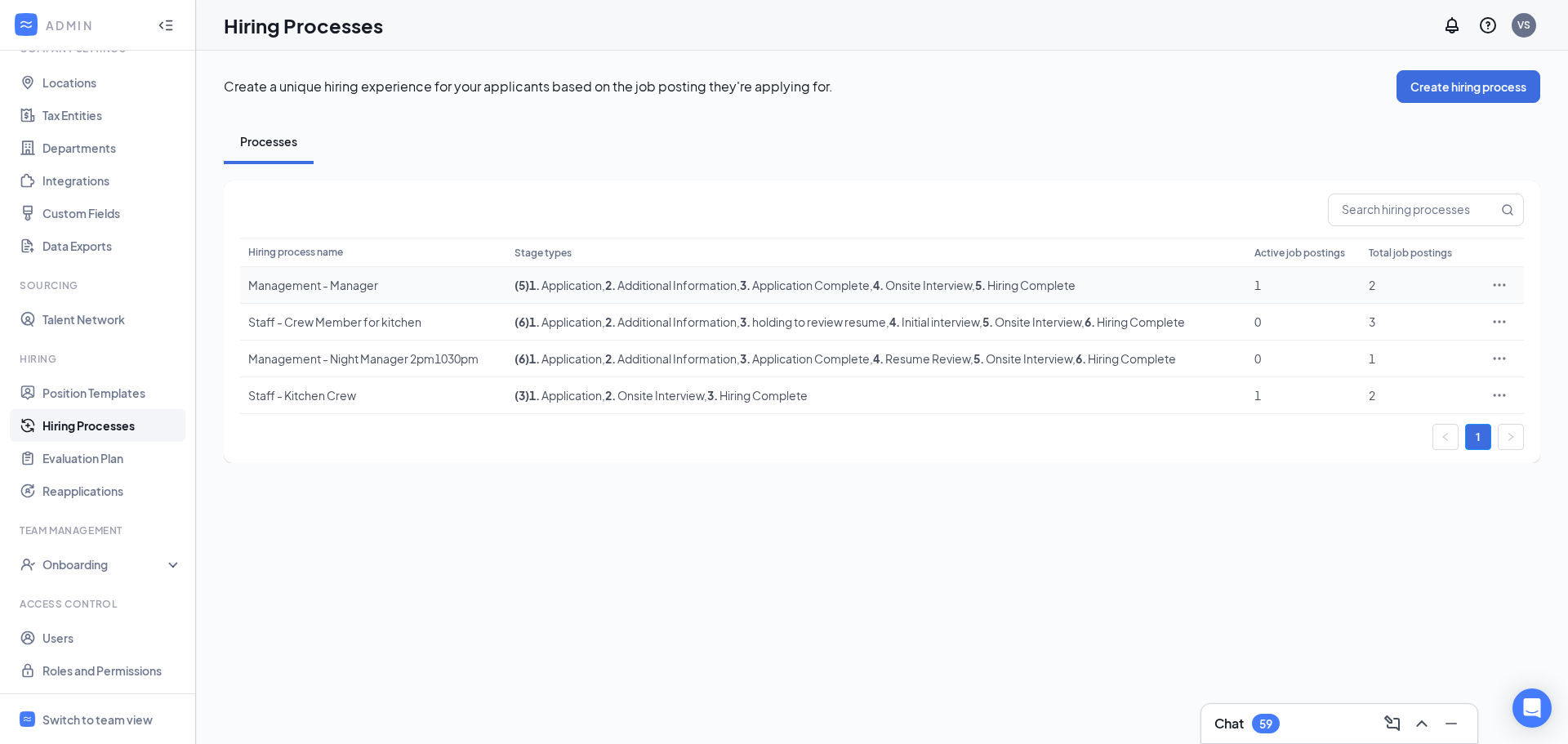
click at [347, 280] on div "Management - Manager" at bounding box center [372, 285] width 250 height 17
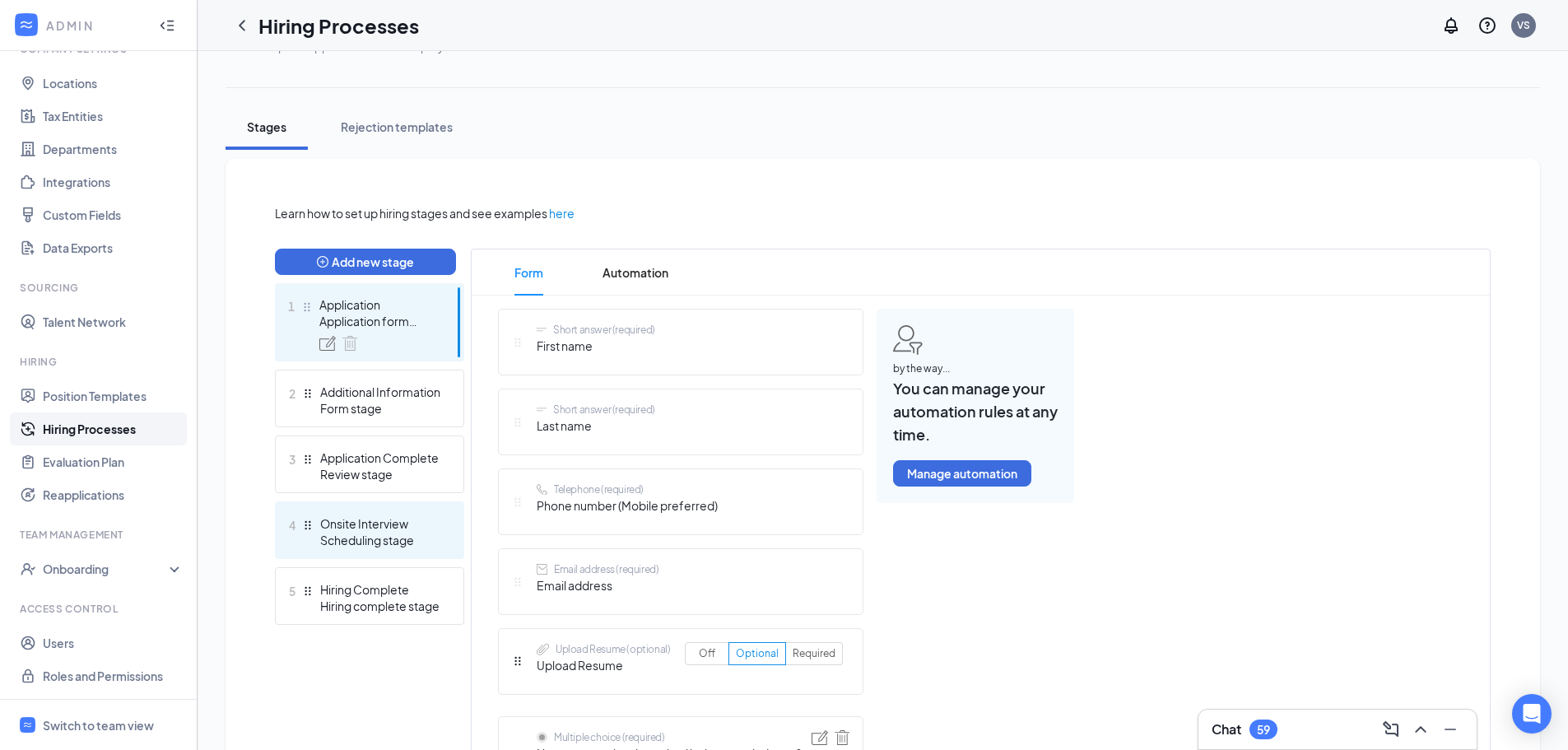
scroll to position [329, 0]
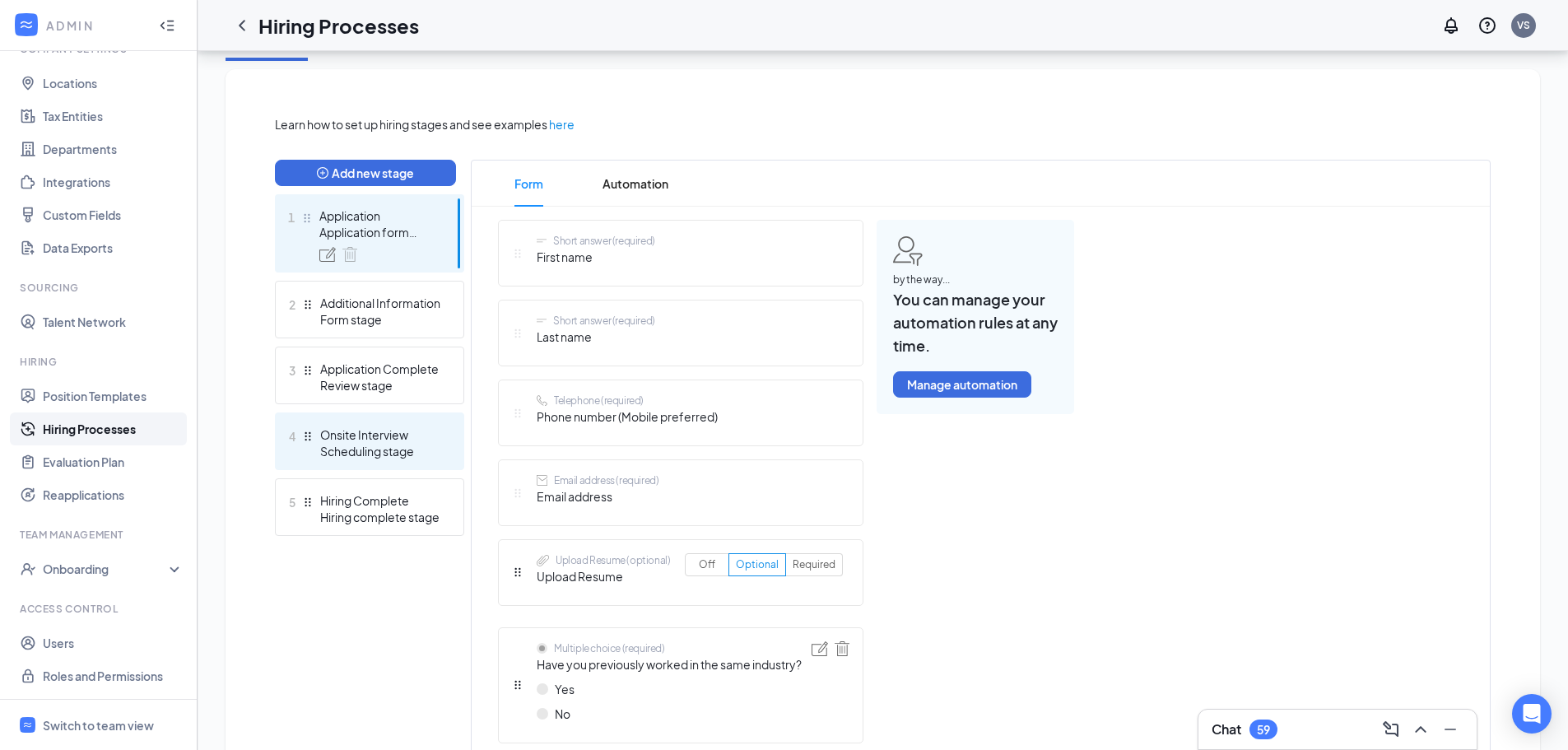
click at [368, 444] on div "Scheduling stage" at bounding box center [380, 452] width 120 height 17
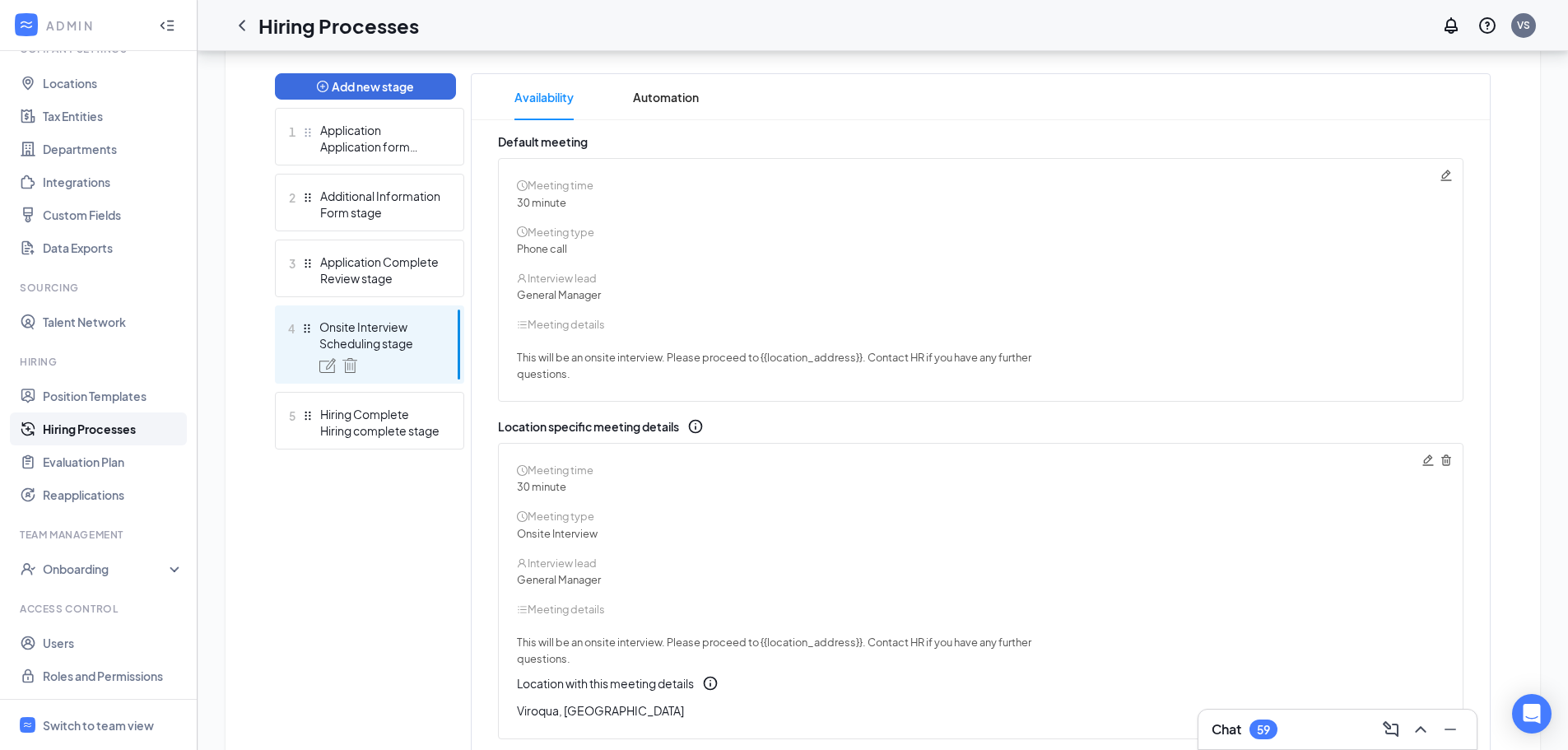
scroll to position [340, 0]
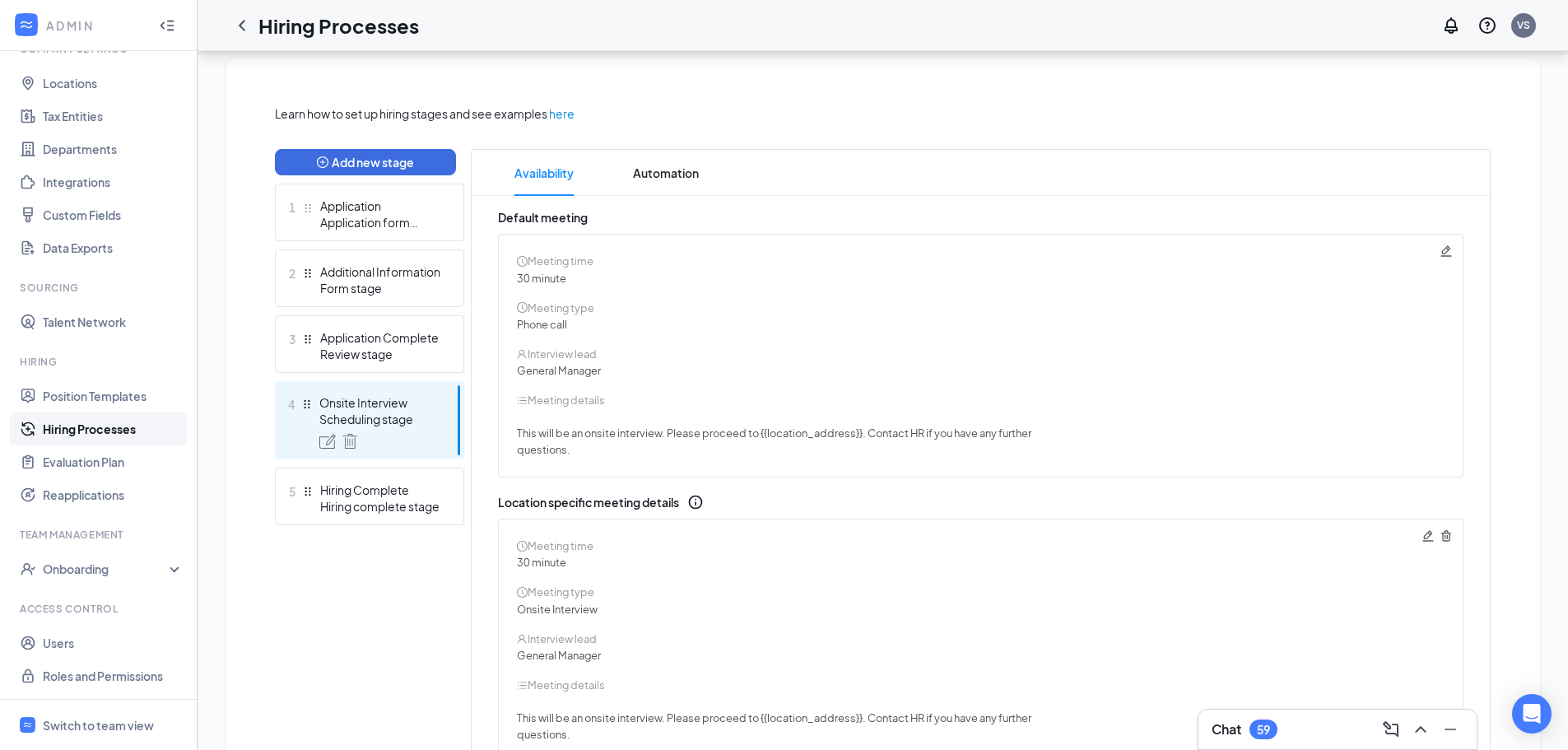
click at [99, 426] on link "Hiring Processes" at bounding box center [113, 428] width 140 height 33
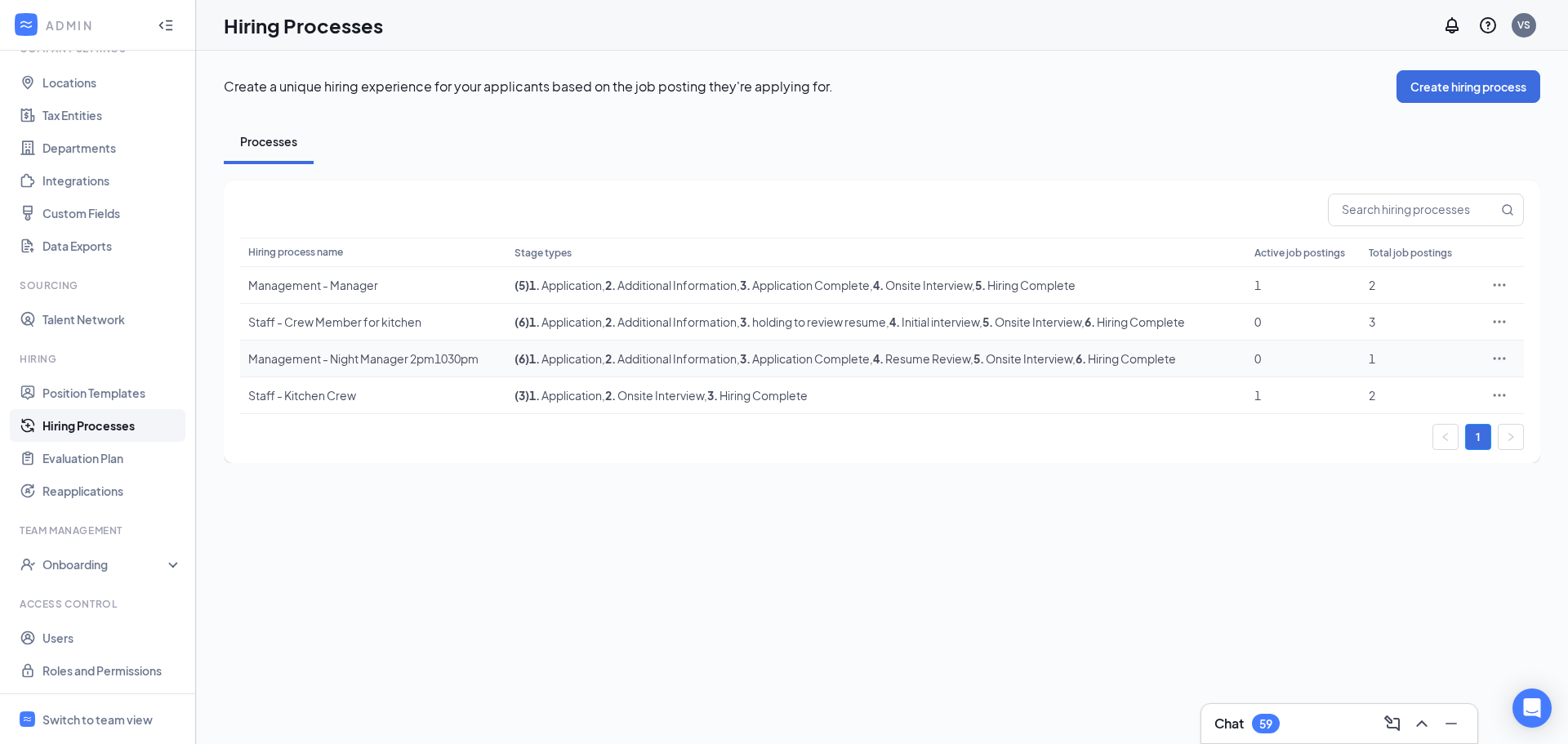
click at [328, 362] on div "Management - Night Manager 2pm1030pm" at bounding box center [372, 359] width 250 height 17
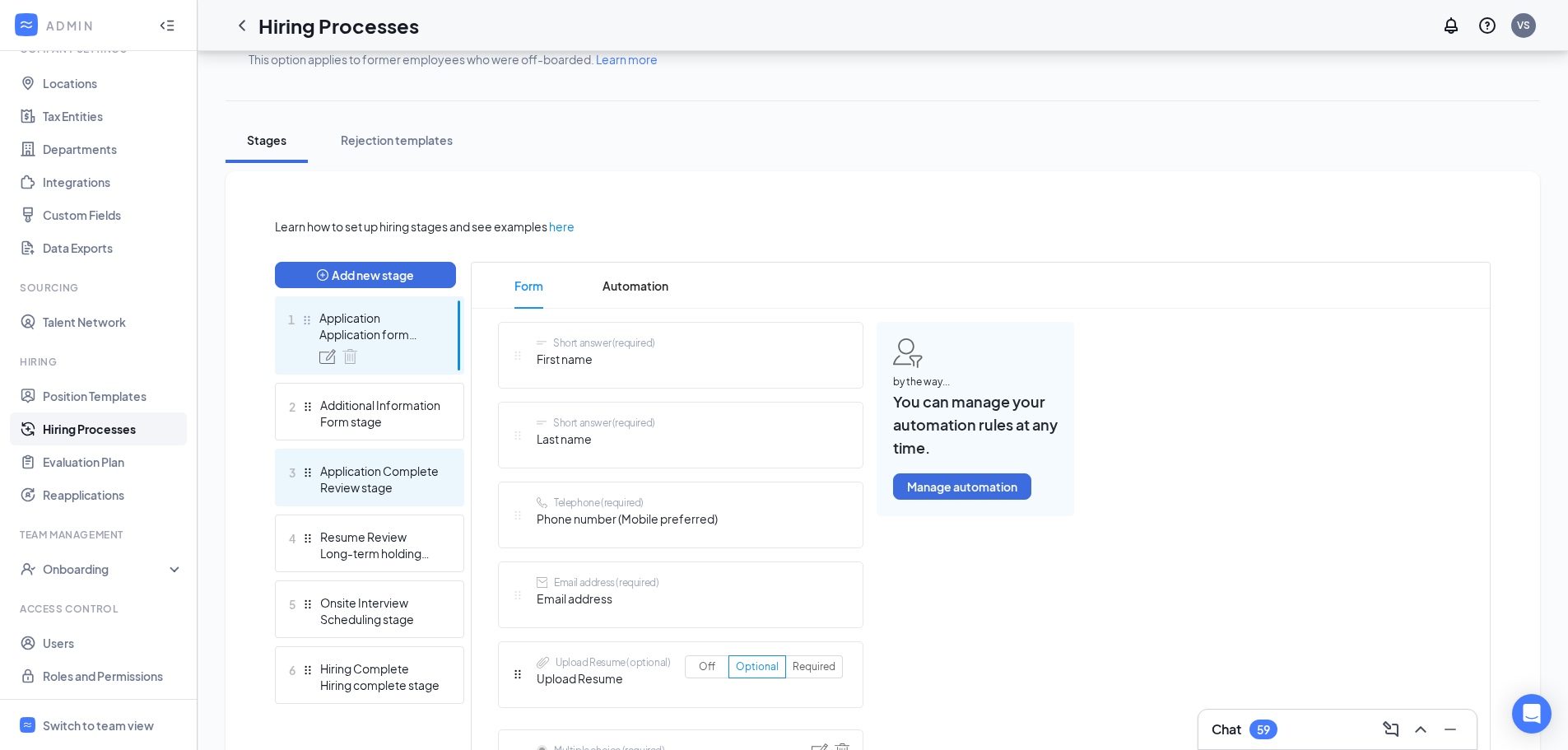
scroll to position [247, 0]
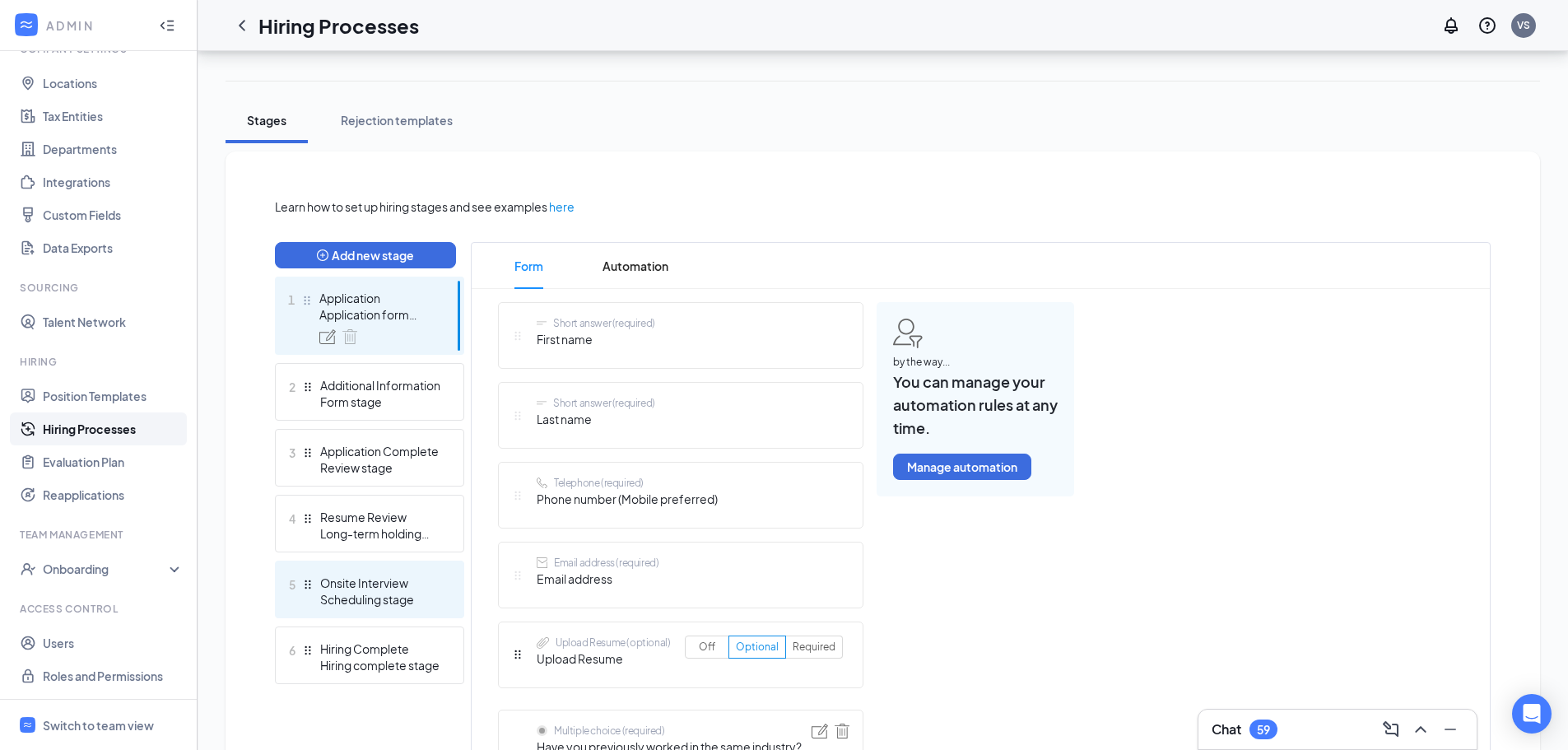
click at [360, 581] on div "Onsite Interview" at bounding box center [380, 583] width 120 height 17
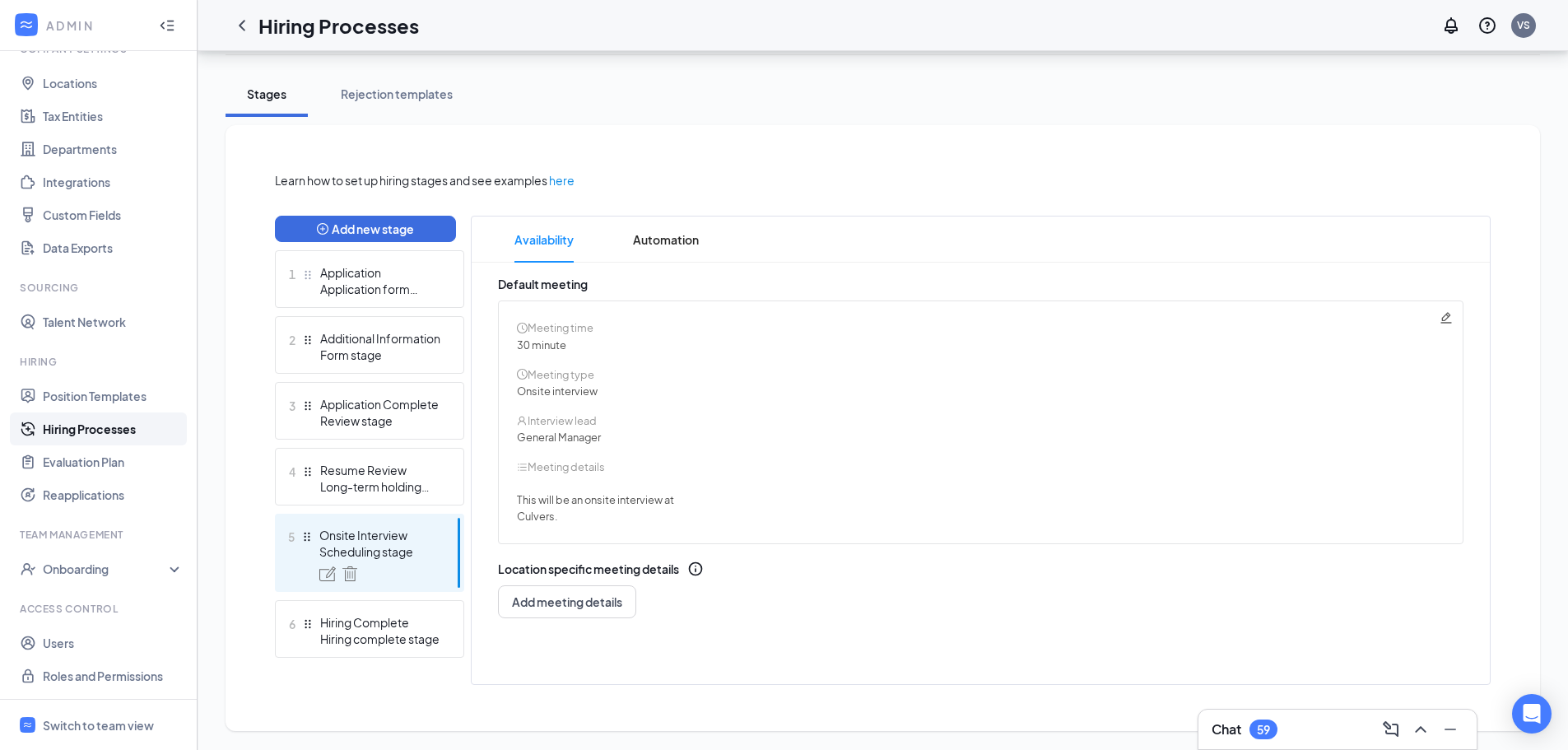
scroll to position [274, 0]
click at [80, 648] on link "Users" at bounding box center [113, 643] width 140 height 33
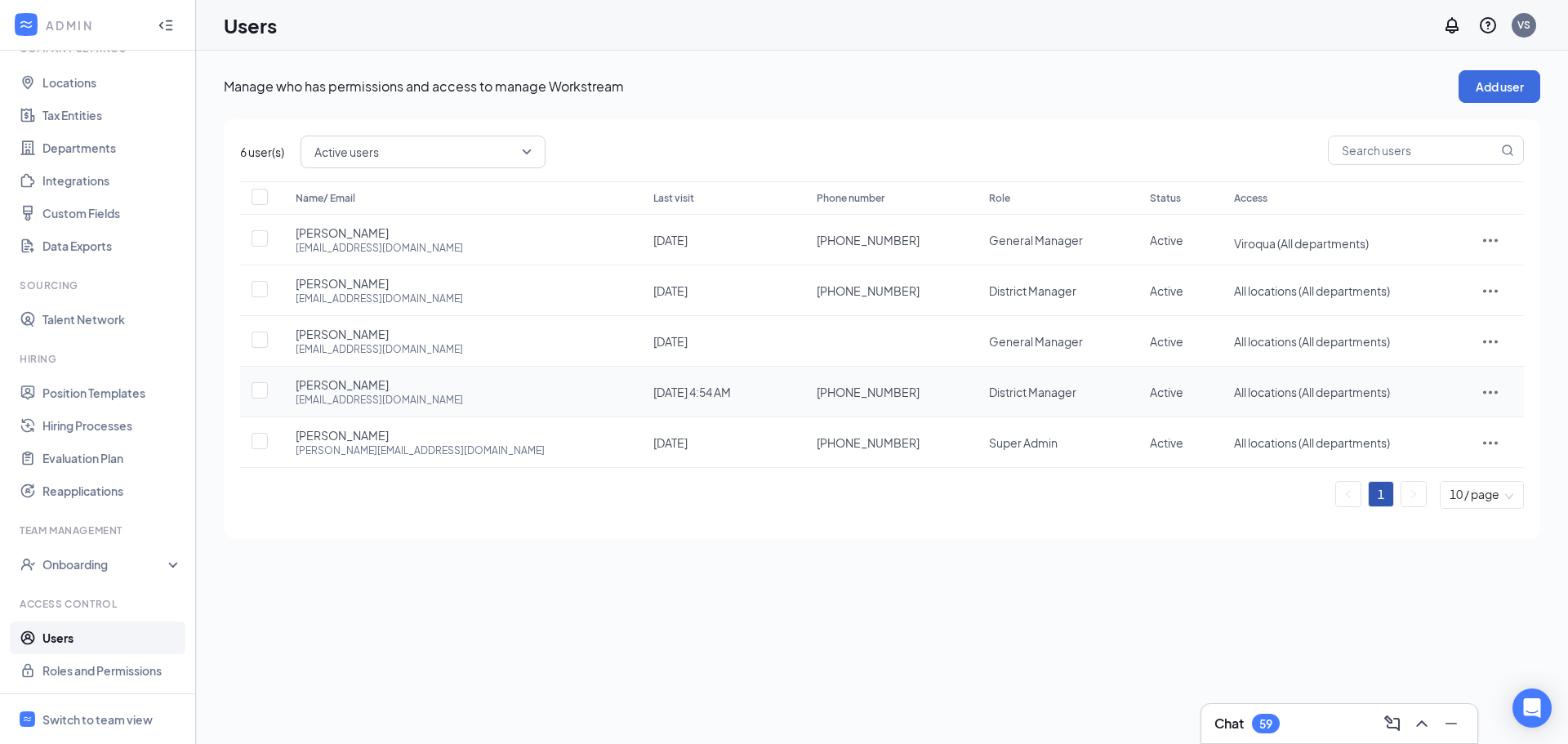
click at [1483, 388] on icon "ActionsIcon" at bounding box center [1491, 392] width 20 height 20
click at [1429, 419] on span "Edit user" at bounding box center [1415, 426] width 46 height 15
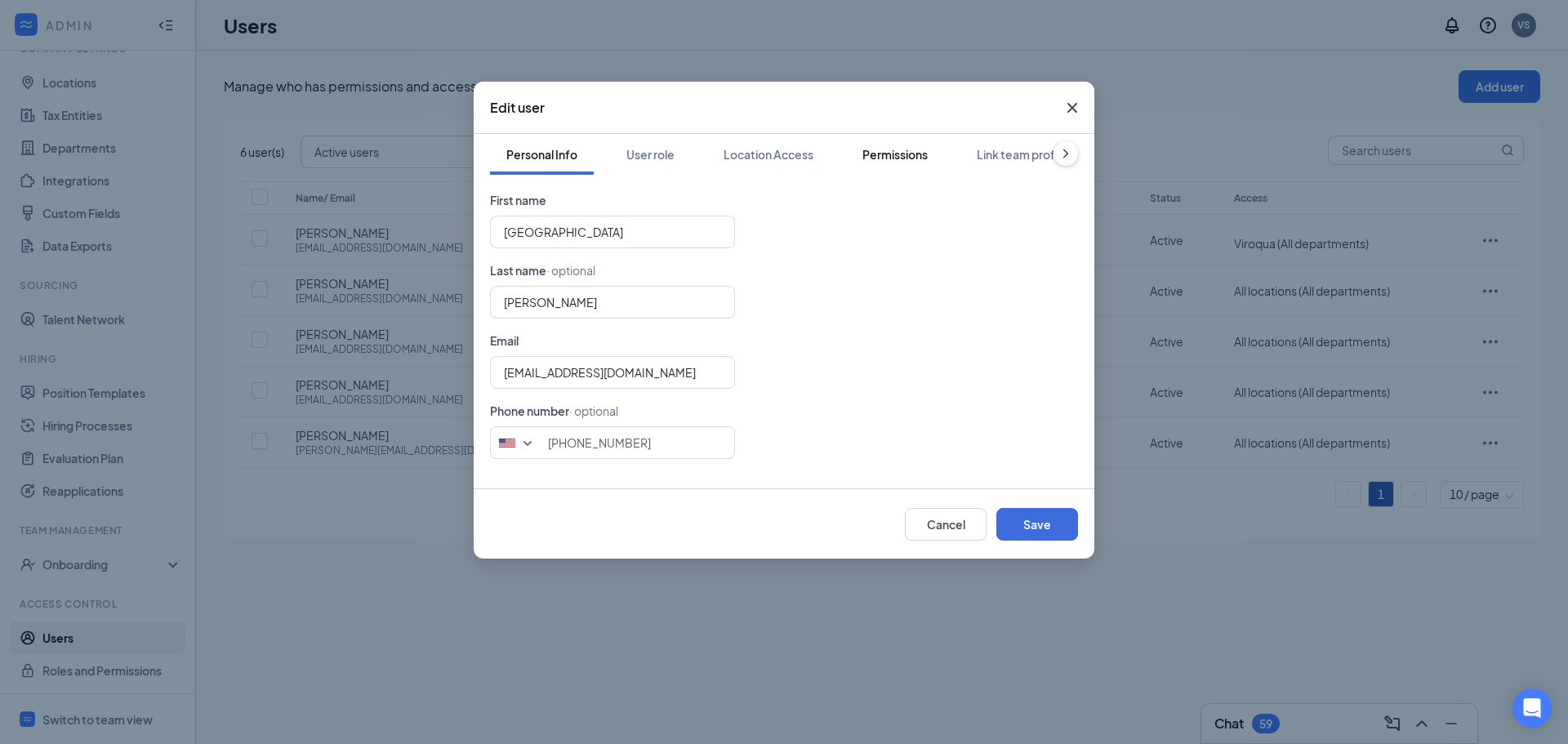
click at [875, 152] on div "Permissions" at bounding box center [895, 154] width 66 height 17
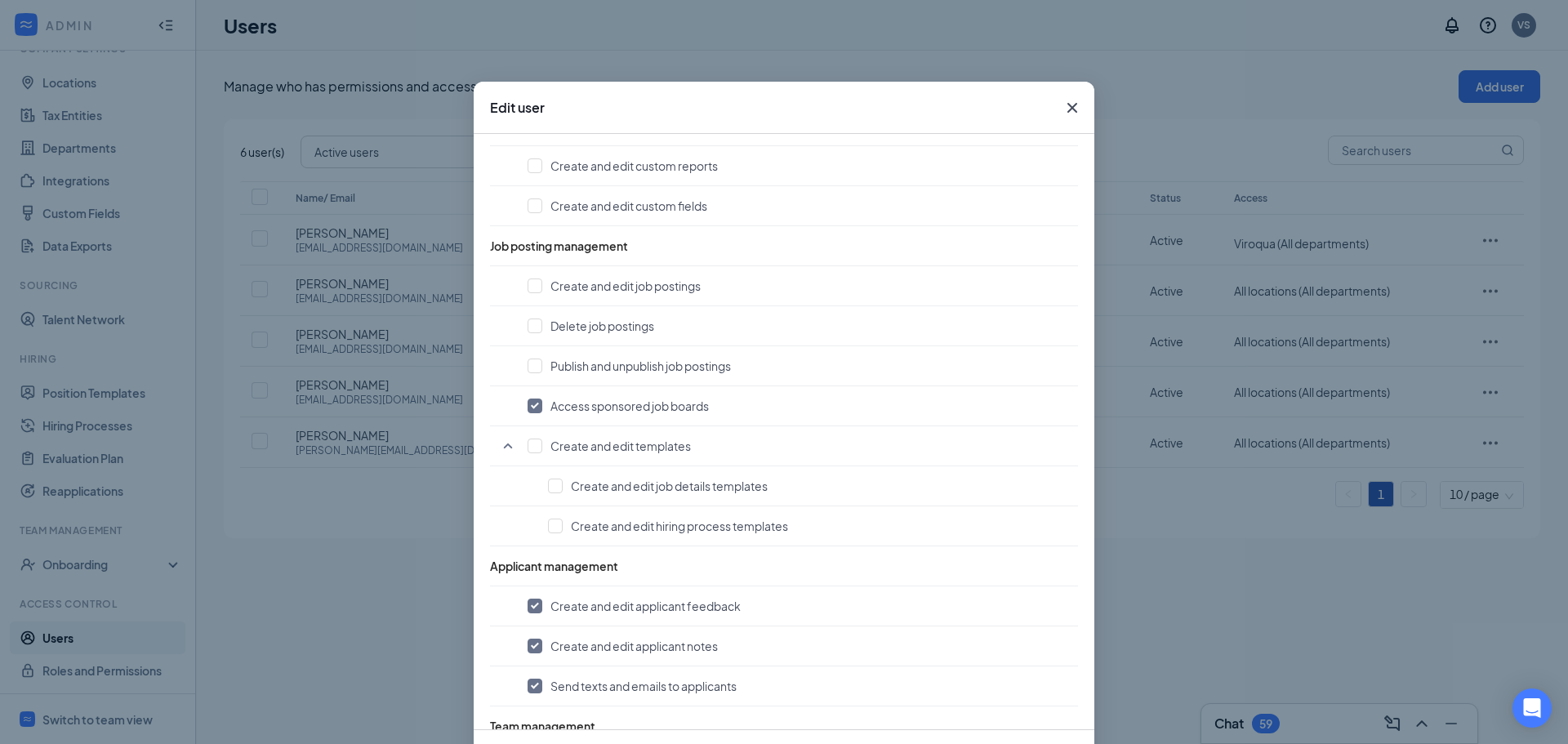
scroll to position [571, 0]
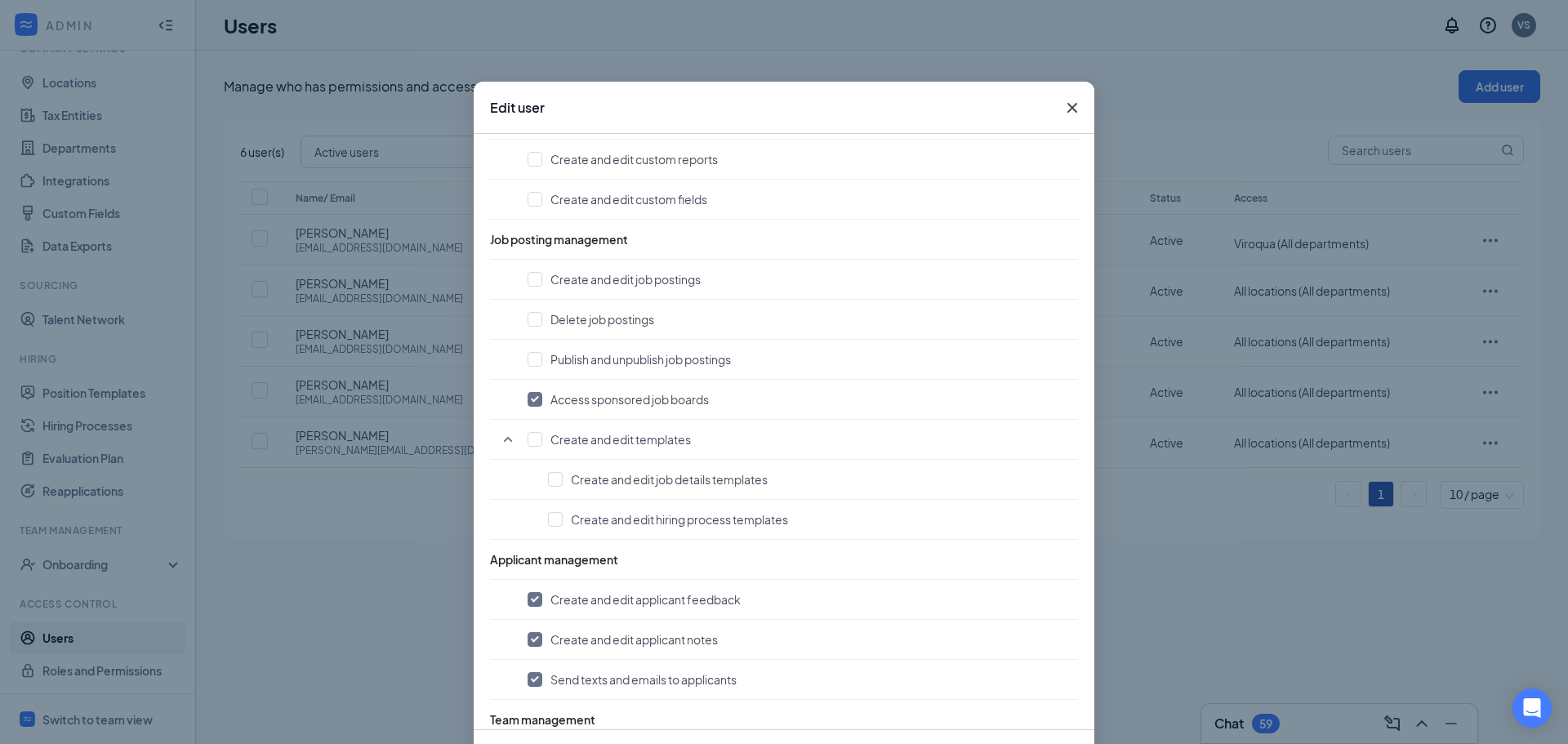
click at [1064, 109] on icon "Cross" at bounding box center [1072, 108] width 20 height 20
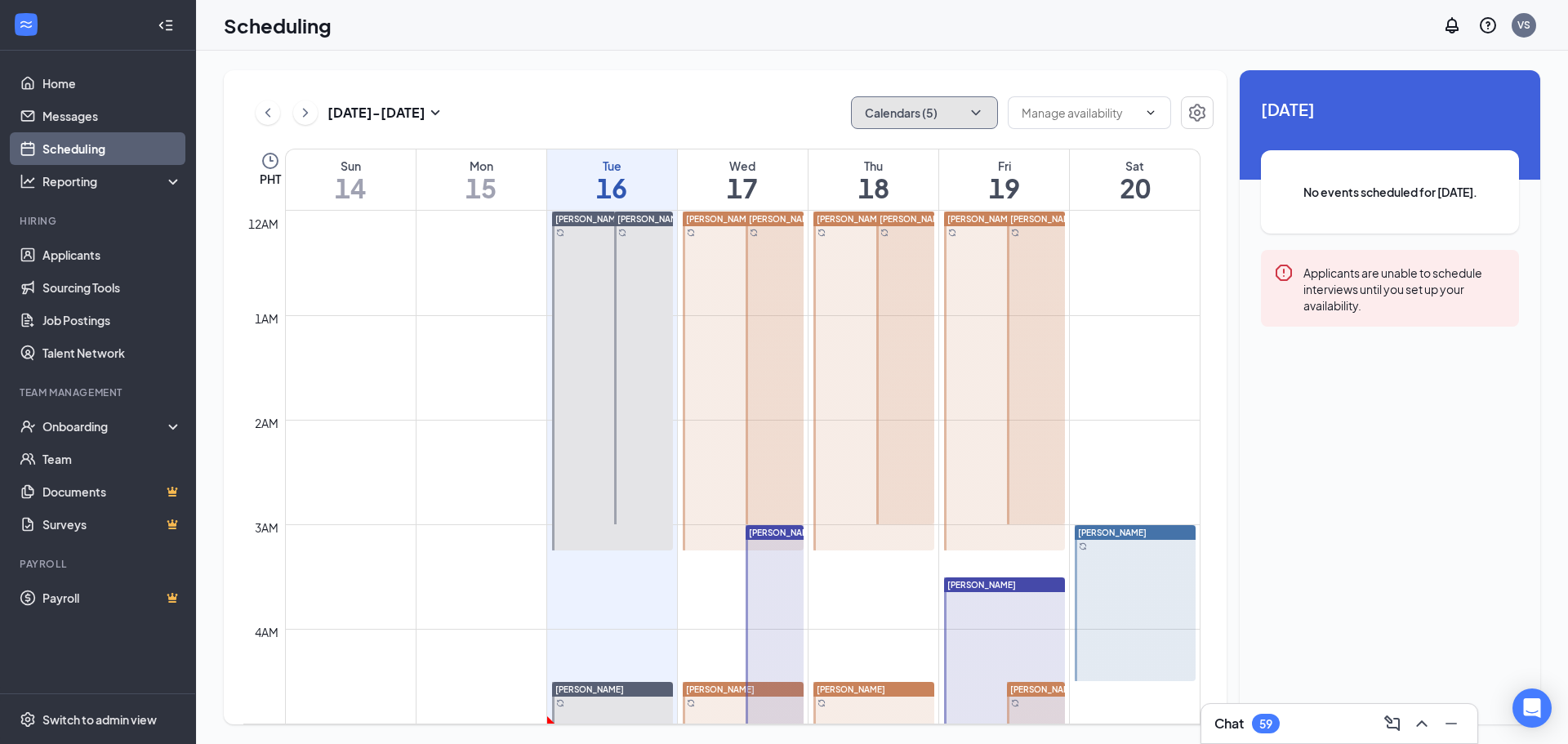
click at [896, 107] on button "Calendars (5)" at bounding box center [924, 112] width 147 height 32
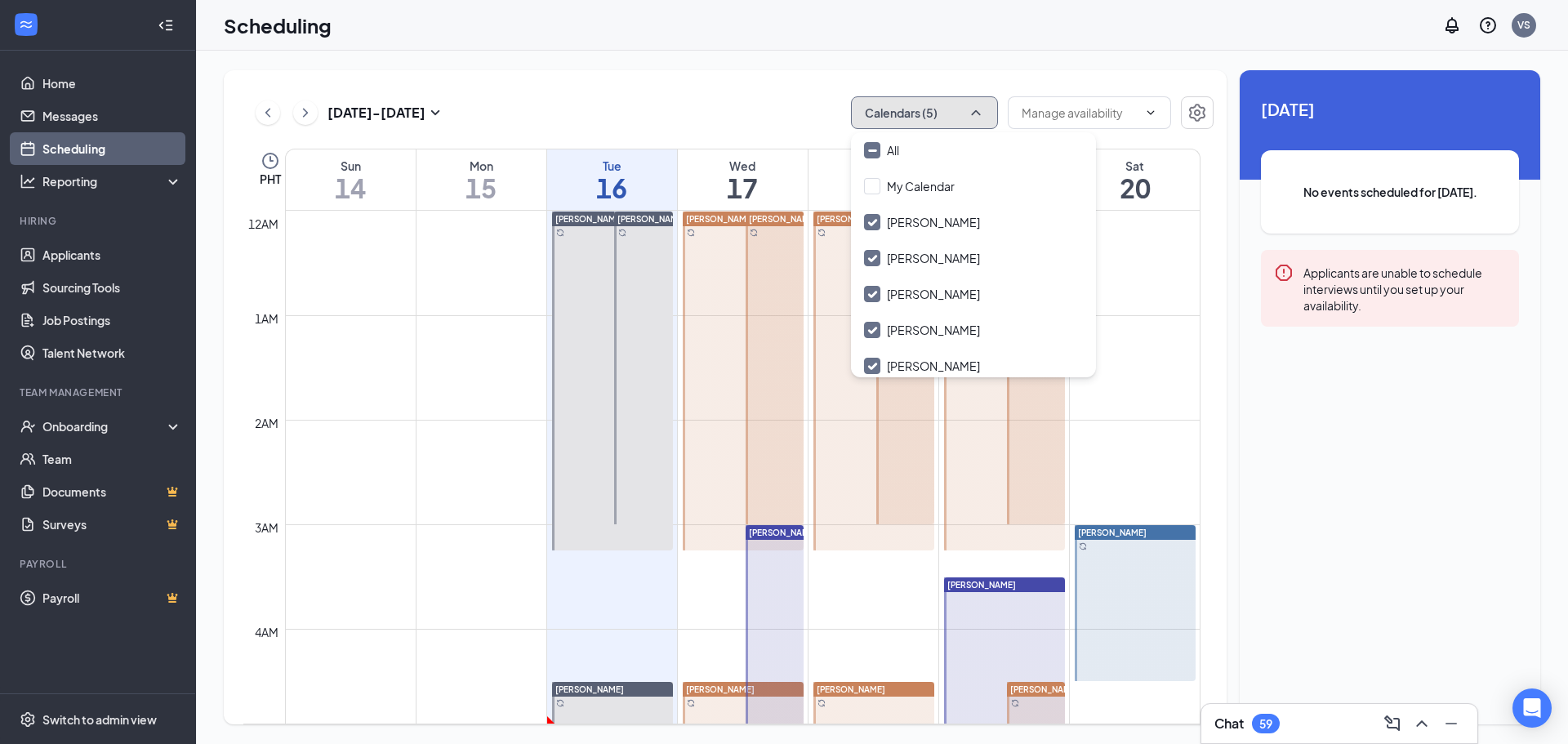
click at [896, 107] on button "Calendars (5)" at bounding box center [924, 112] width 147 height 32
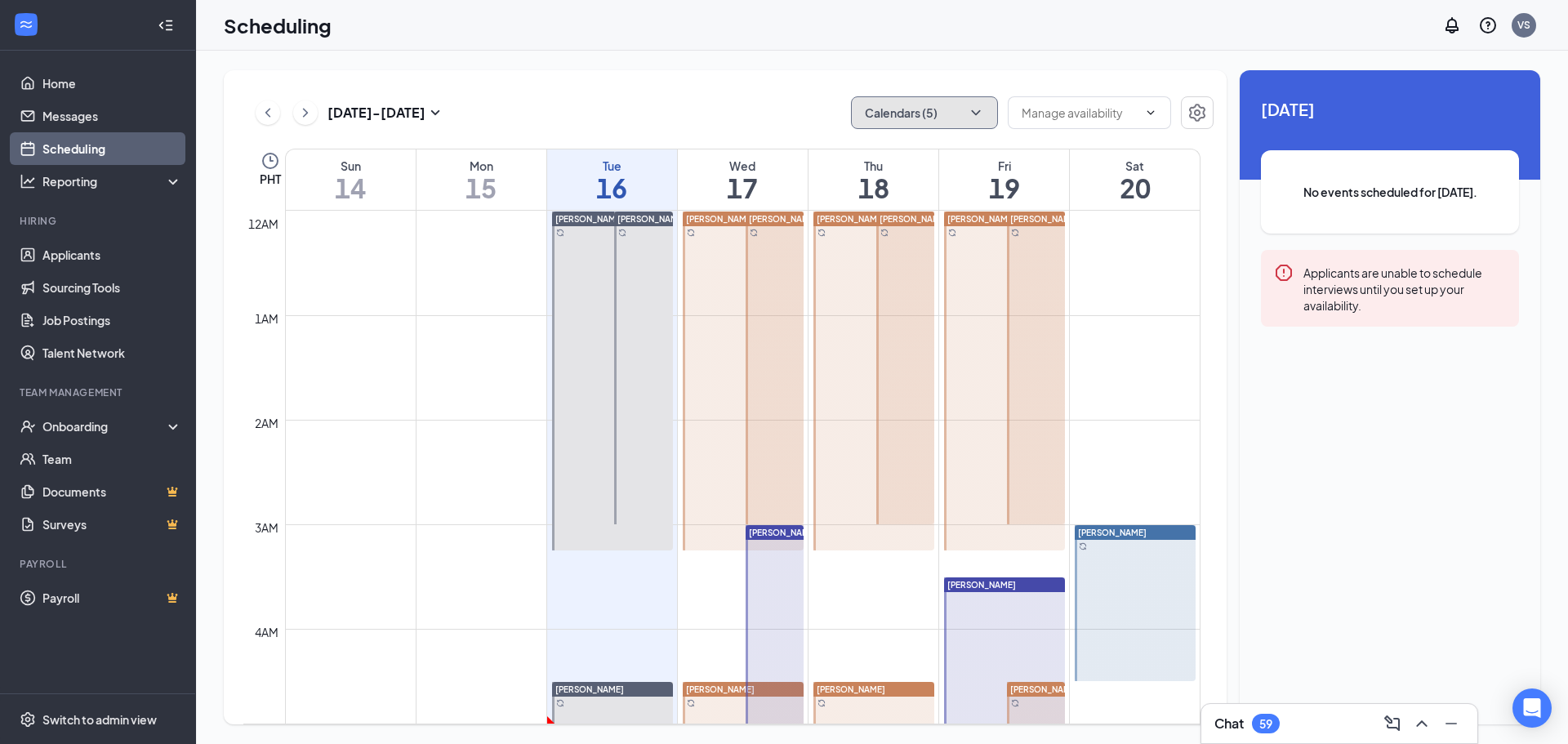
click at [925, 113] on button "Calendars (5)" at bounding box center [924, 112] width 147 height 32
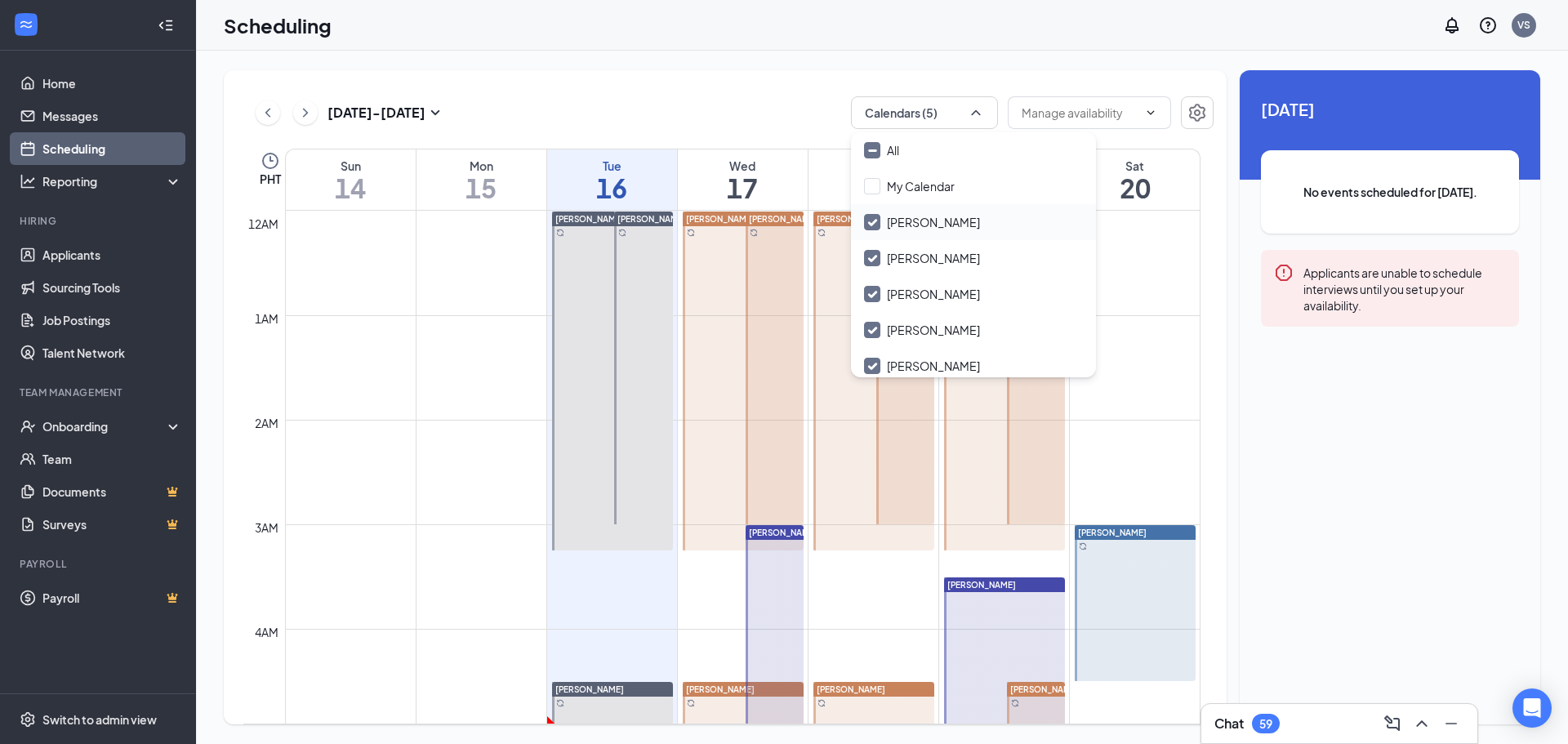
click at [874, 223] on input "Beth Kazenske" at bounding box center [922, 222] width 116 height 17
checkbox input "false"
click at [876, 295] on input "Jessy Splinter" at bounding box center [922, 294] width 116 height 17
checkbox input "false"
click at [867, 328] on input "Tammy Schultz" at bounding box center [922, 330] width 116 height 17
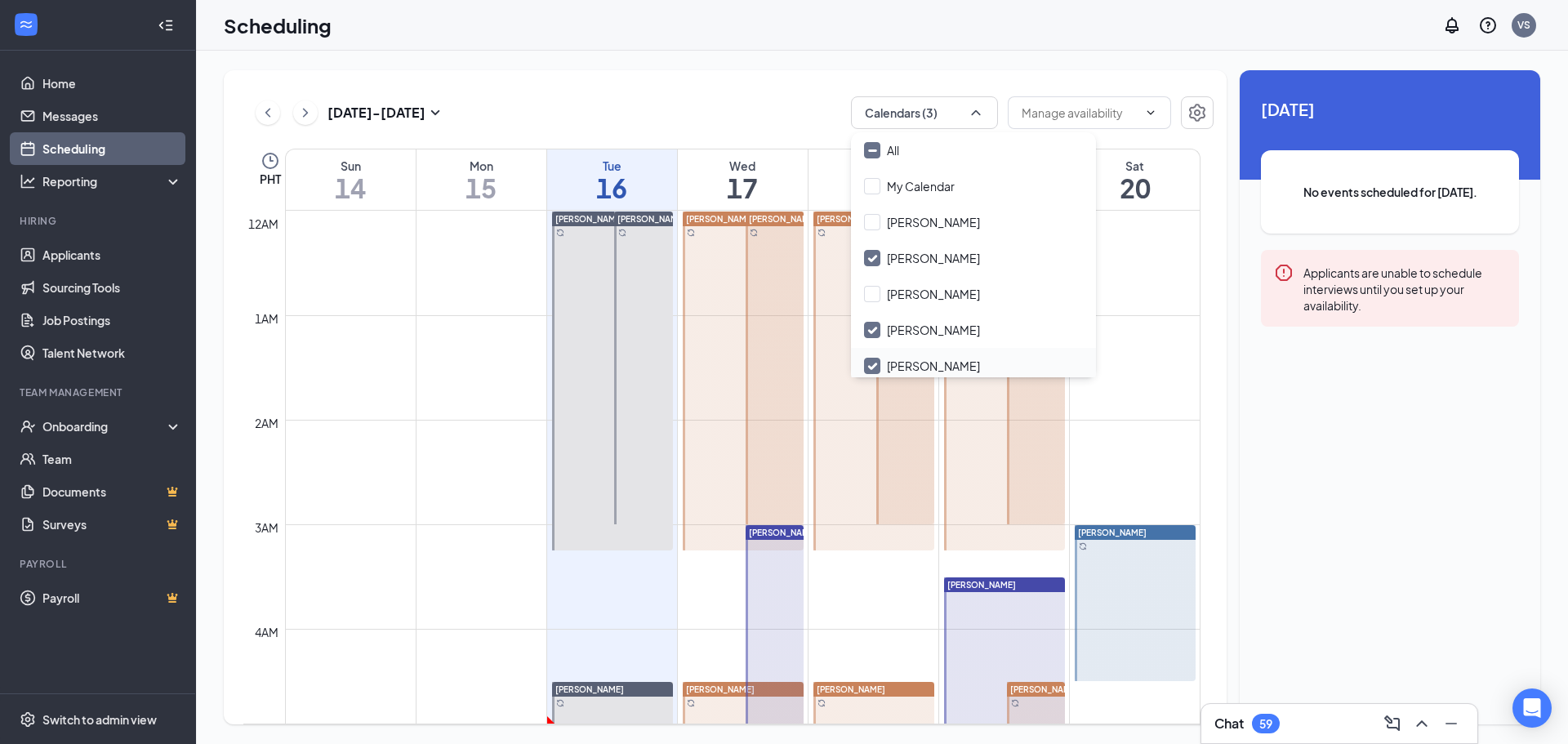
checkbox input "false"
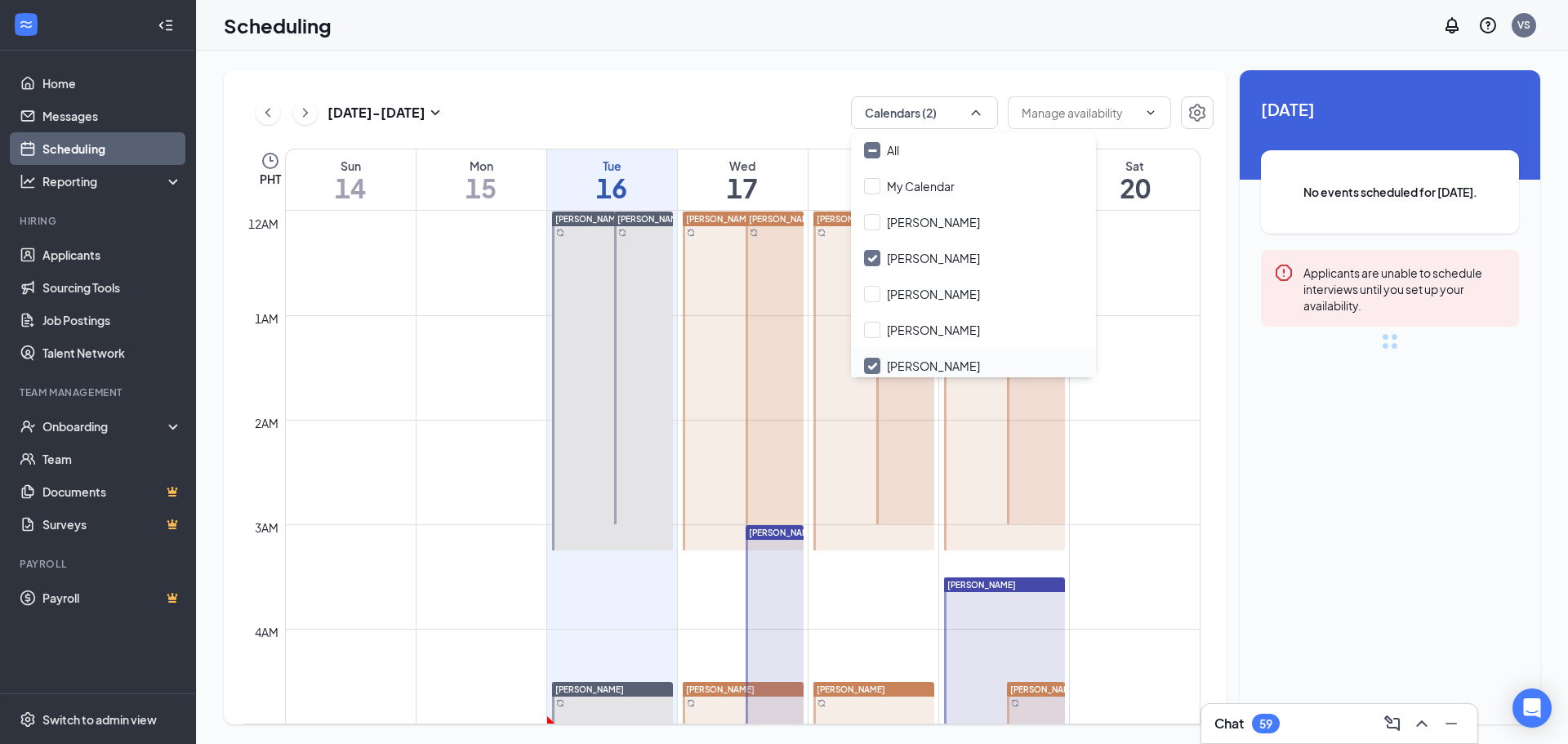
click at [874, 372] on input "Zach Picker" at bounding box center [922, 366] width 116 height 17
checkbox input "false"
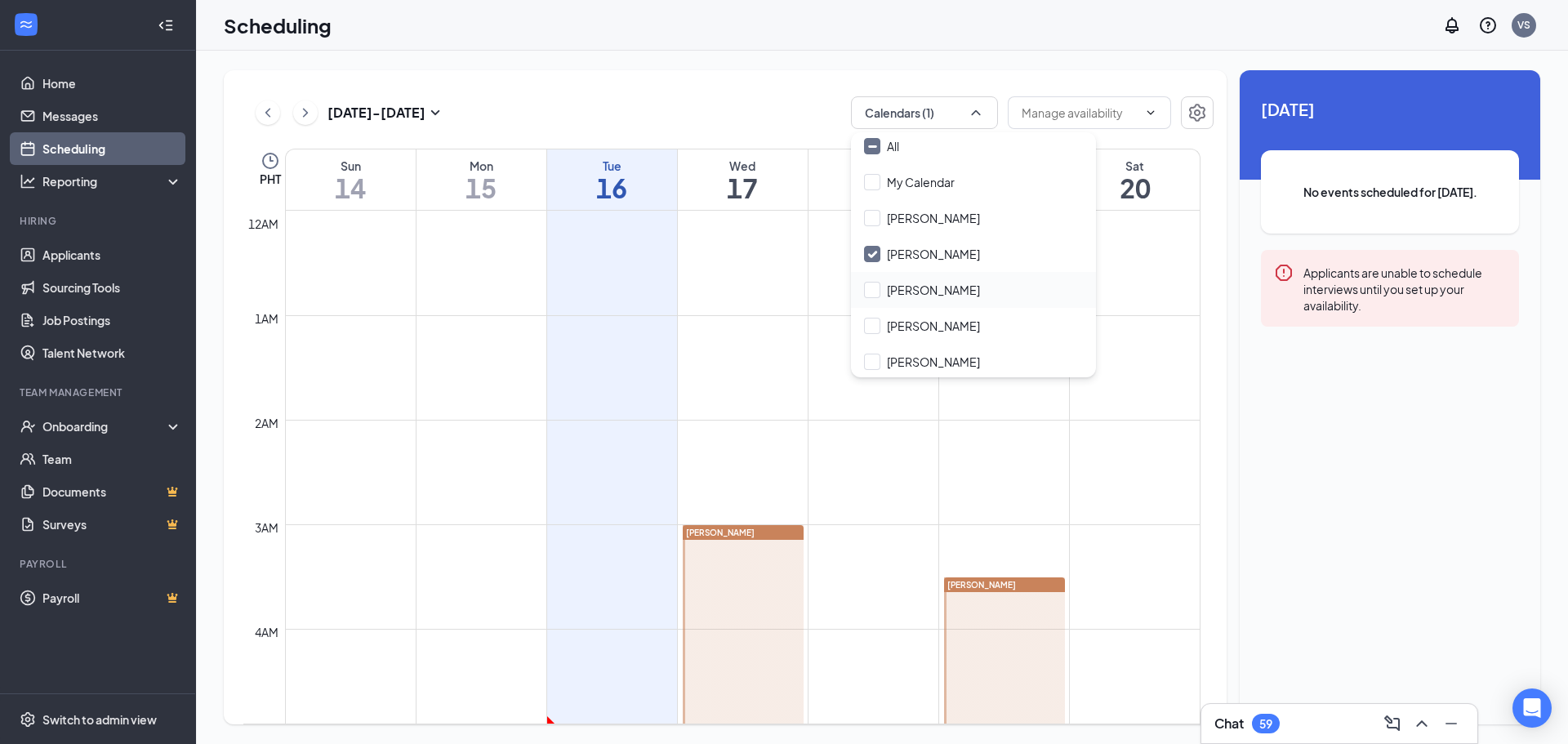
scroll to position [7, 0]
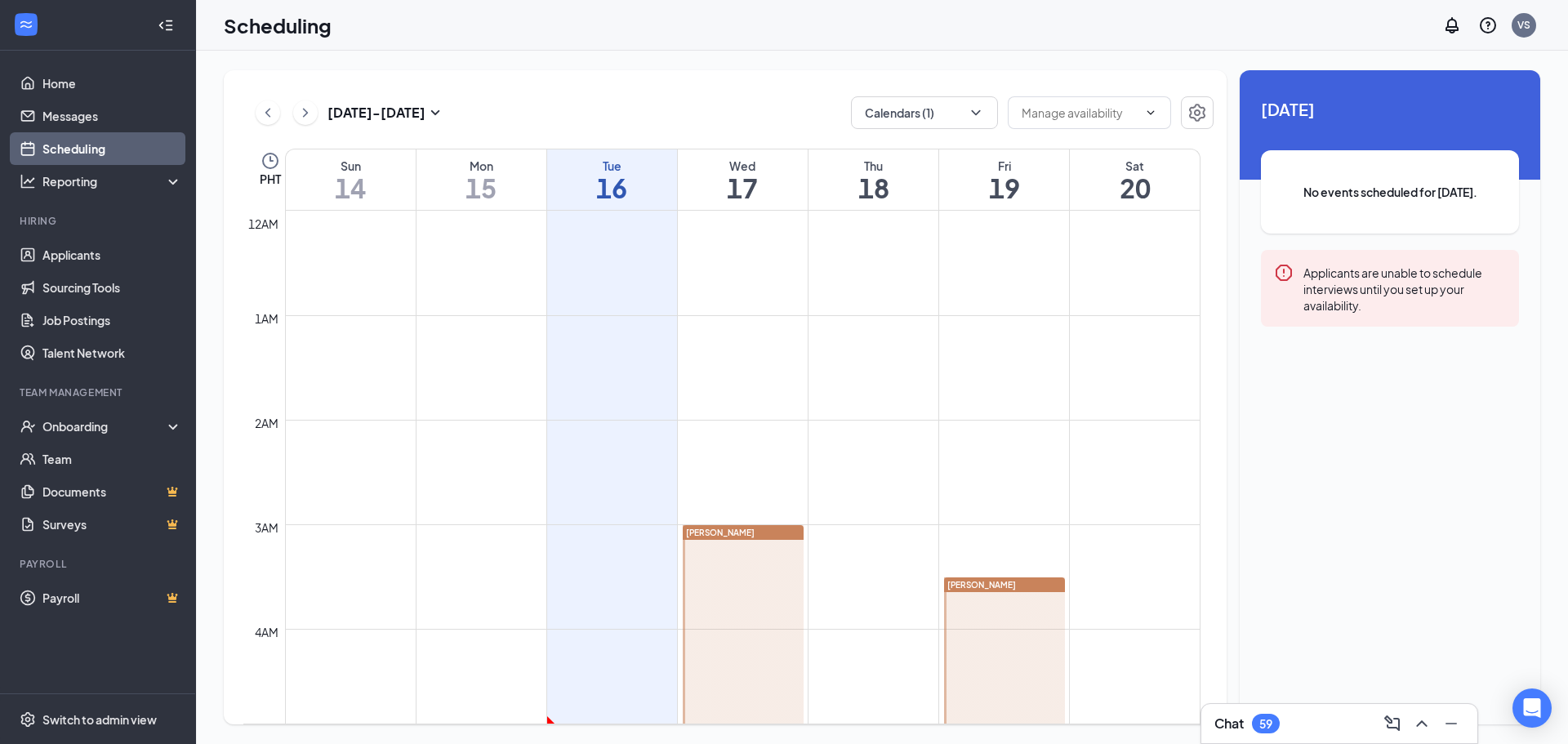
click at [791, 89] on div "Sep 14 - Sep 20 Calendars (1) PHT Sun 14 Mon 15 Tue 16 Wed 17 Thu 18 Fri 19 Sat…" at bounding box center [725, 397] width 1002 height 654
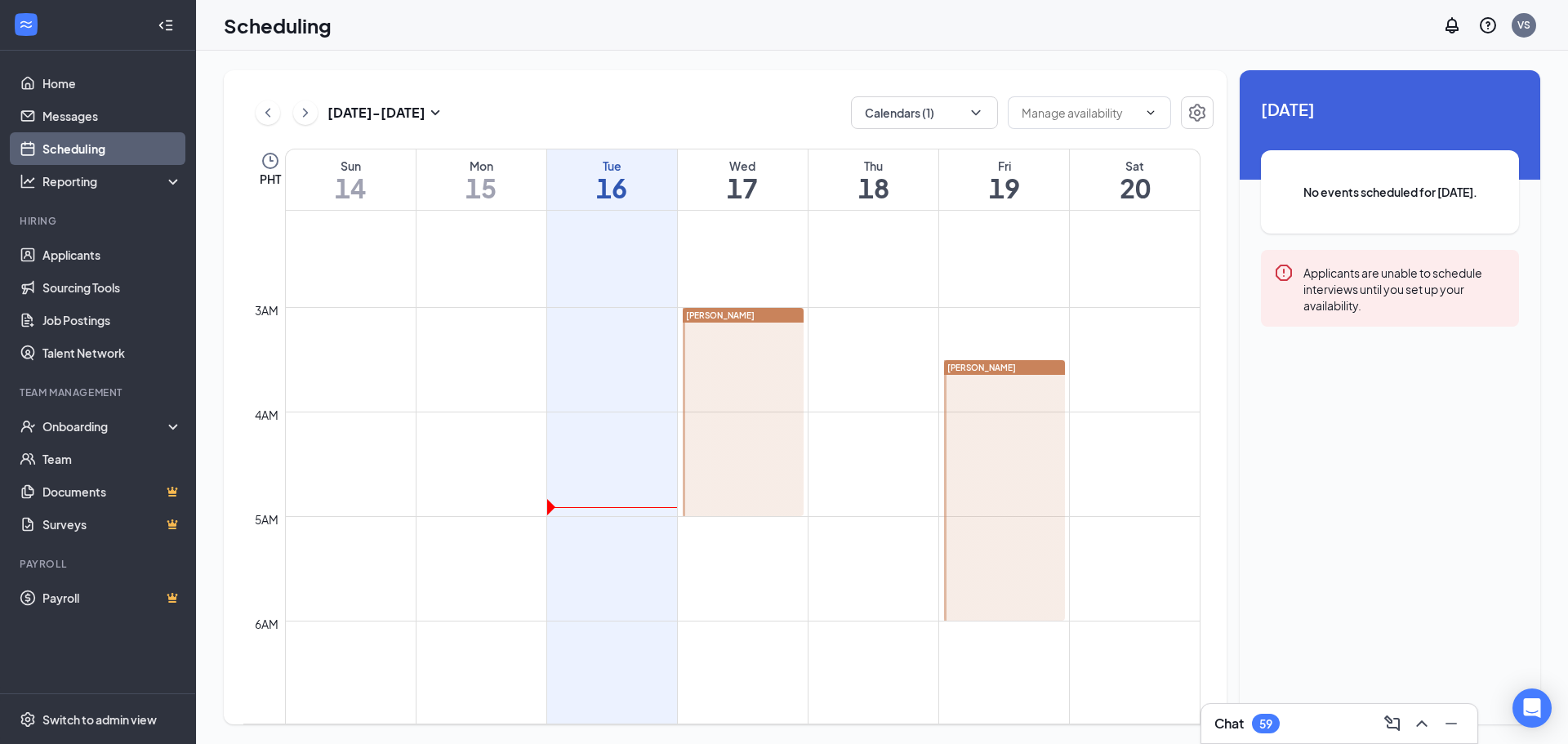
scroll to position [163, 0]
